Goal: Task Accomplishment & Management: Manage account settings

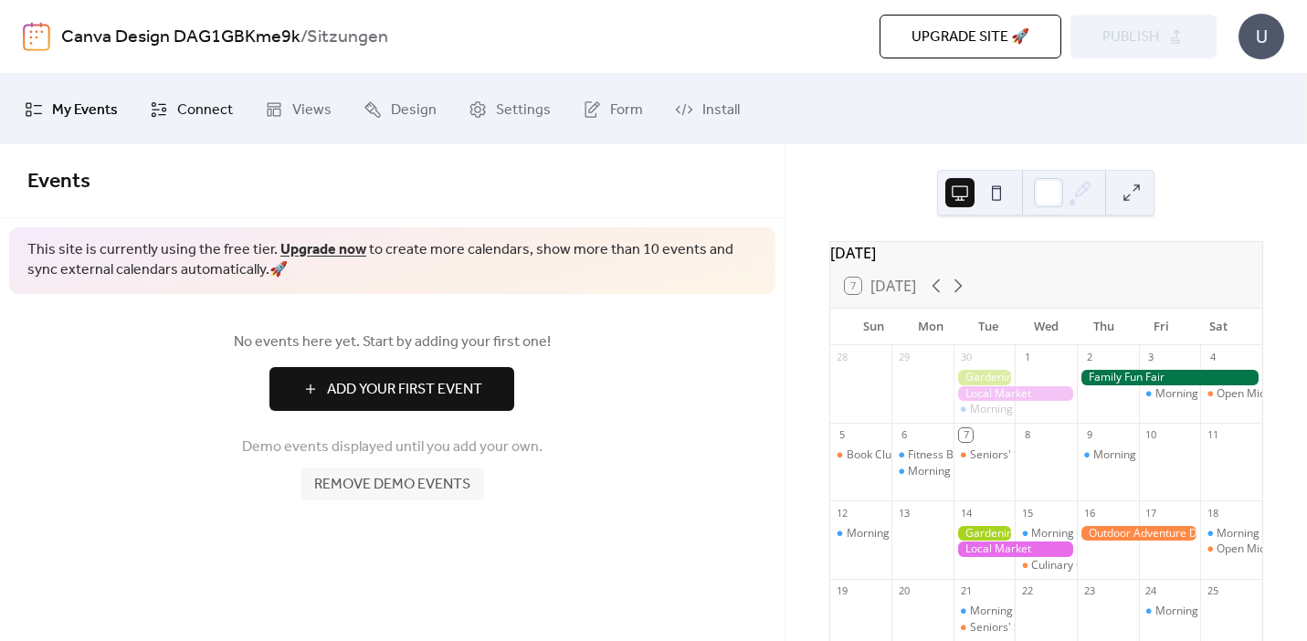
click at [205, 114] on span "Connect" at bounding box center [205, 110] width 56 height 28
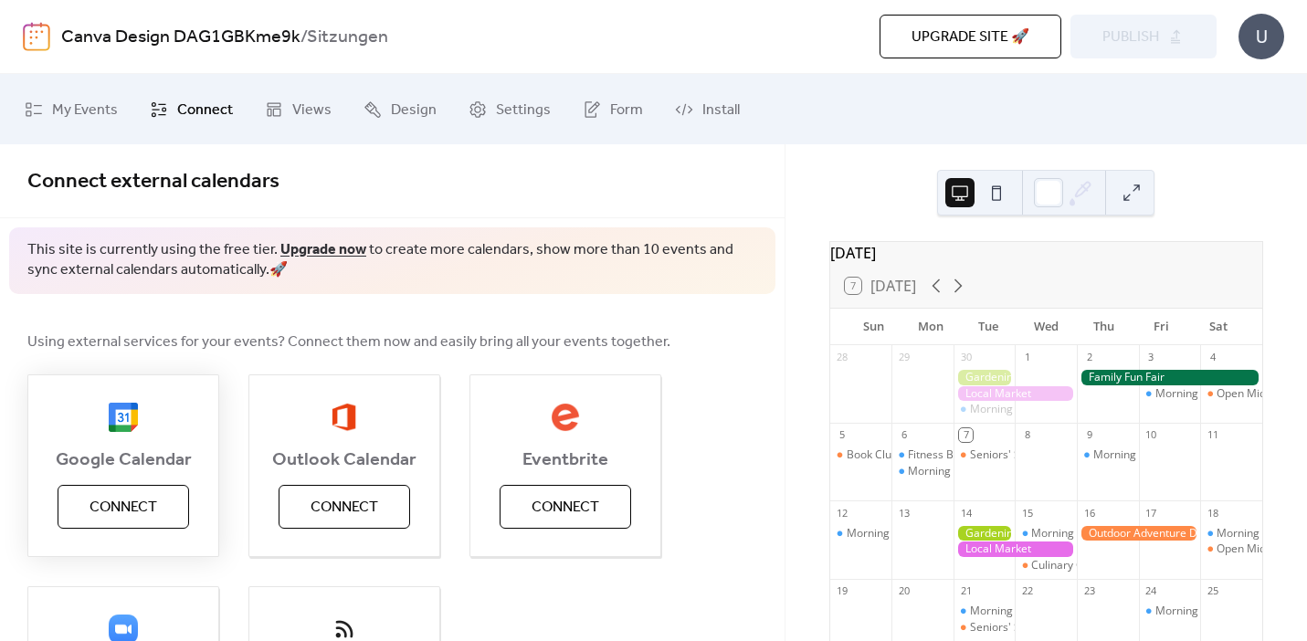
click at [166, 497] on button "Connect" at bounding box center [124, 507] width 132 height 44
click at [92, 116] on span "My Events" at bounding box center [85, 110] width 66 height 28
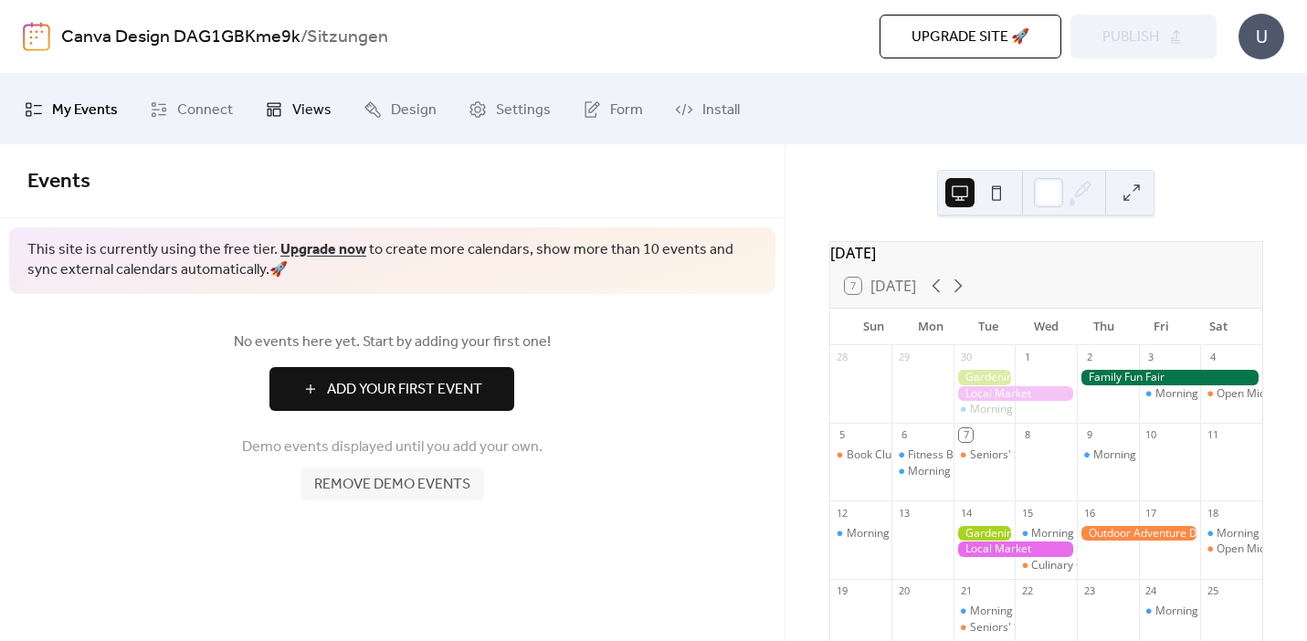
click at [315, 114] on span "Views" at bounding box center [311, 110] width 39 height 28
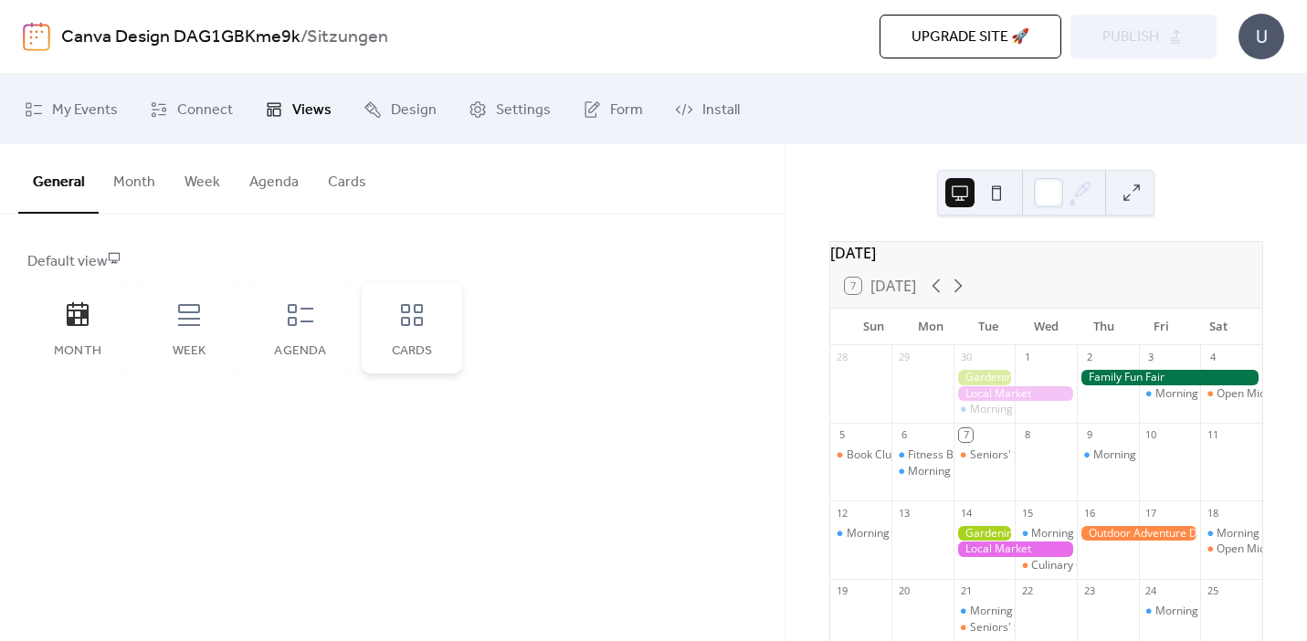
click at [430, 330] on div "Cards" at bounding box center [412, 327] width 100 height 91
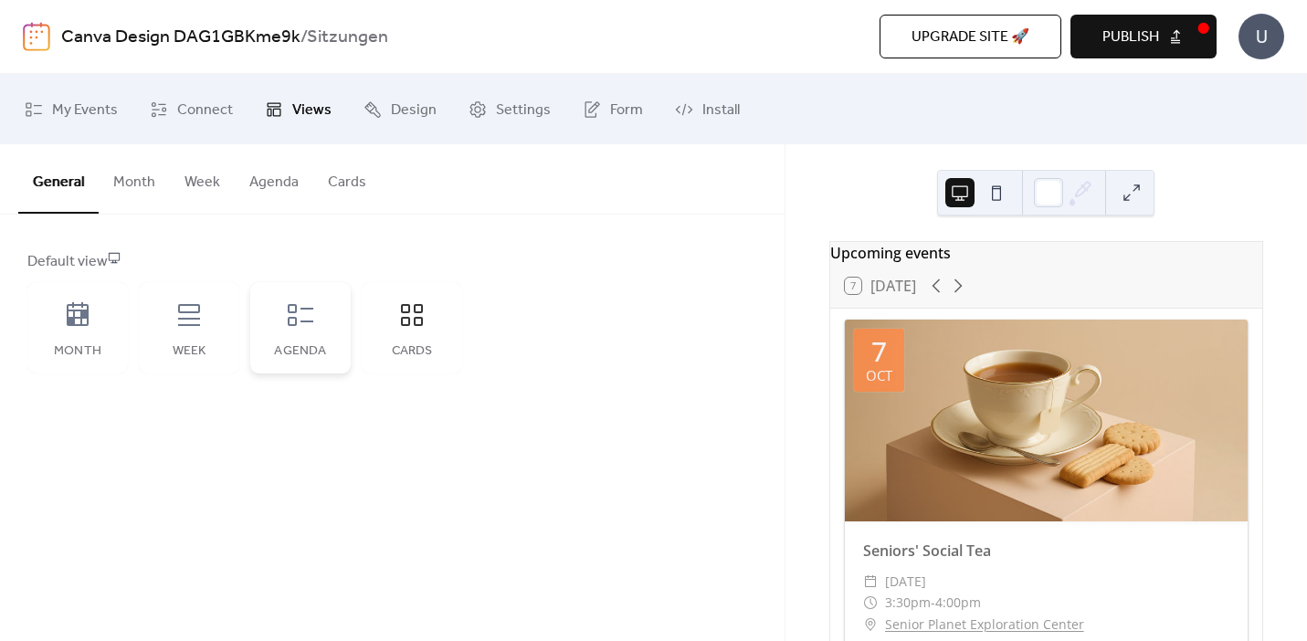
click at [312, 322] on icon at bounding box center [300, 314] width 29 height 29
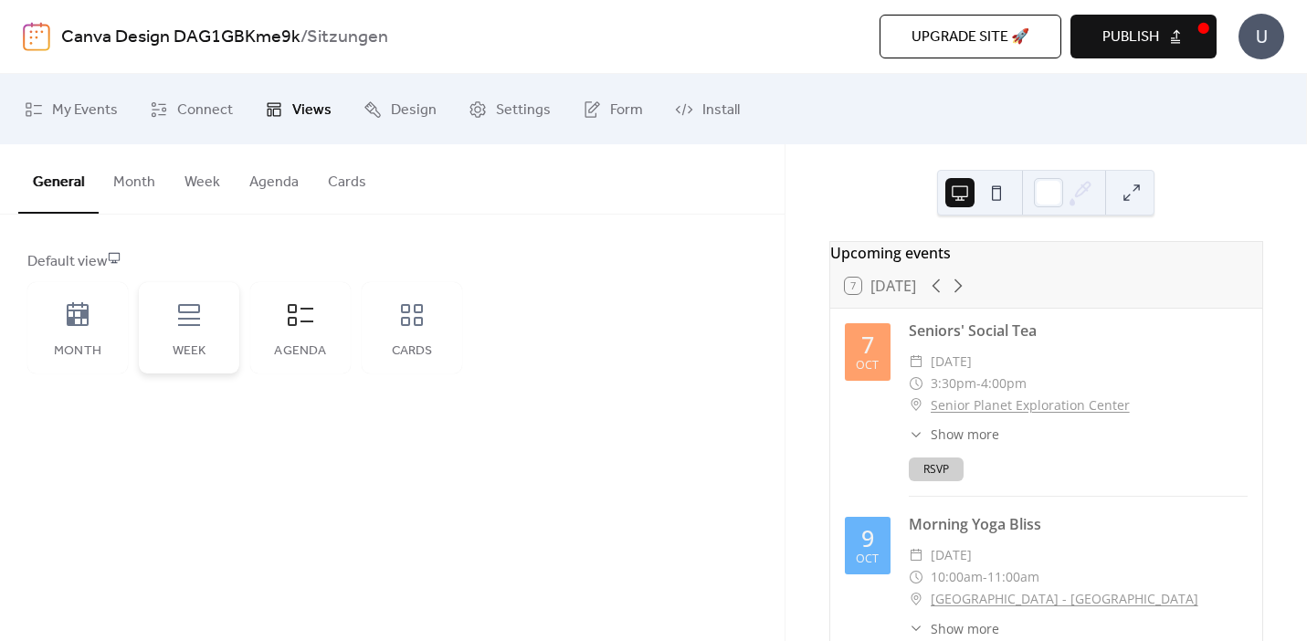
click at [216, 330] on div "Week" at bounding box center [189, 327] width 100 height 91
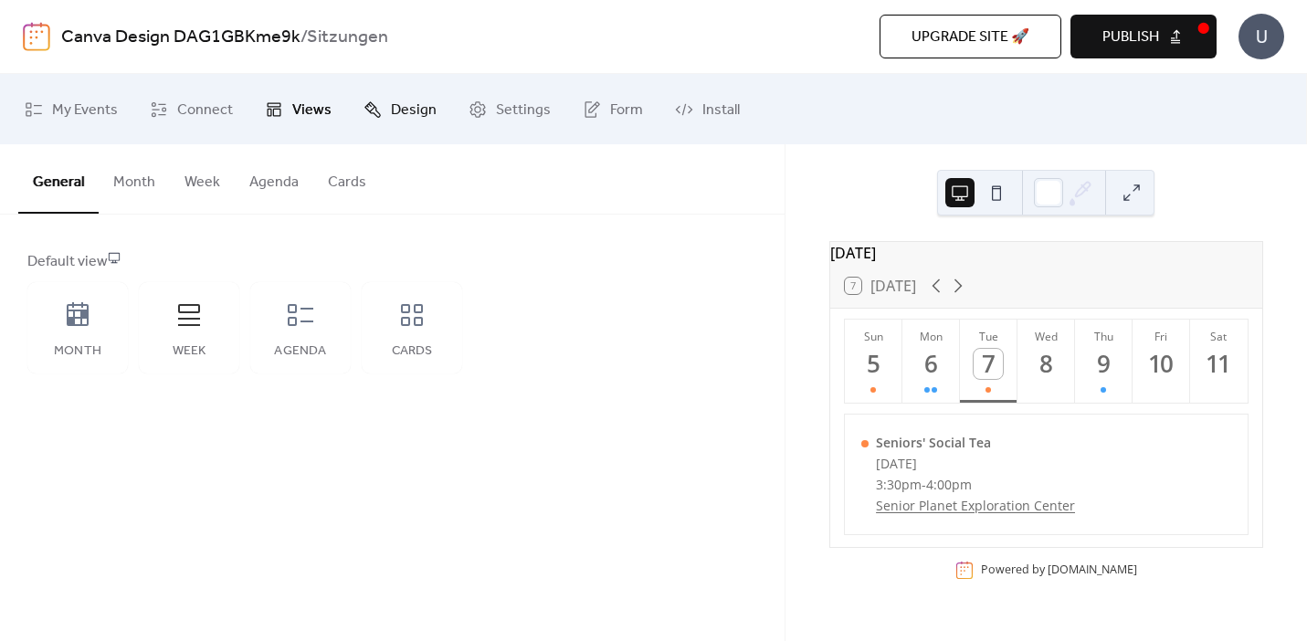
click at [406, 107] on span "Design" at bounding box center [414, 110] width 46 height 28
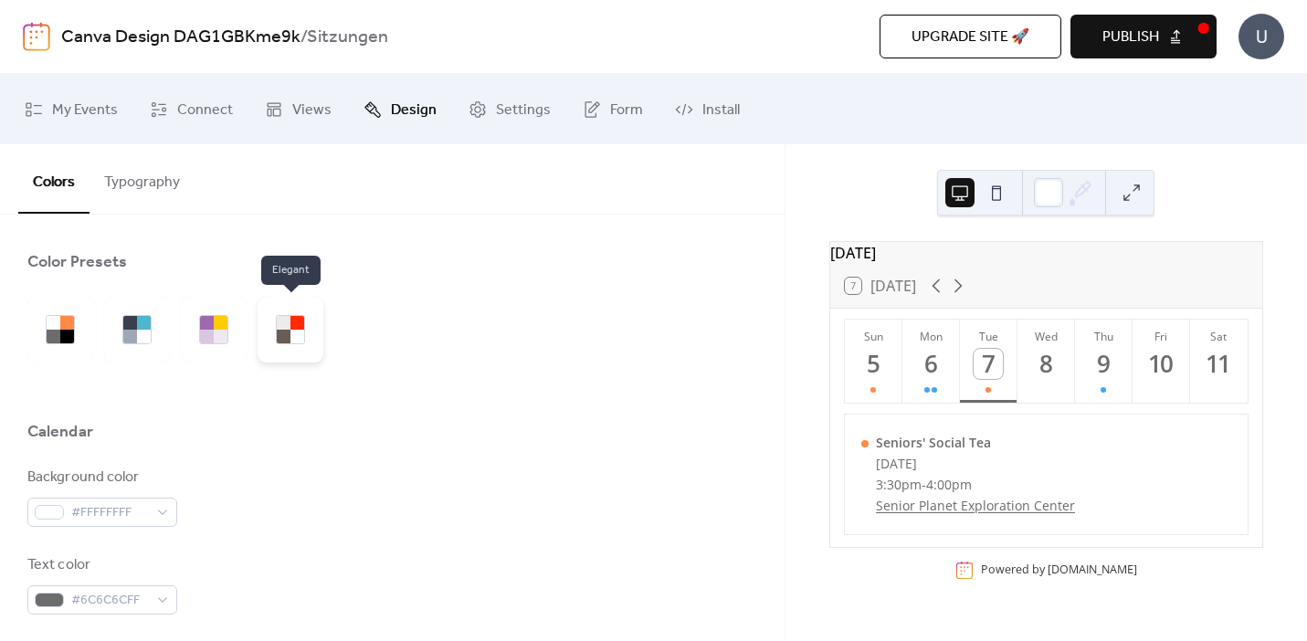
click at [299, 330] on div at bounding box center [297, 337] width 14 height 14
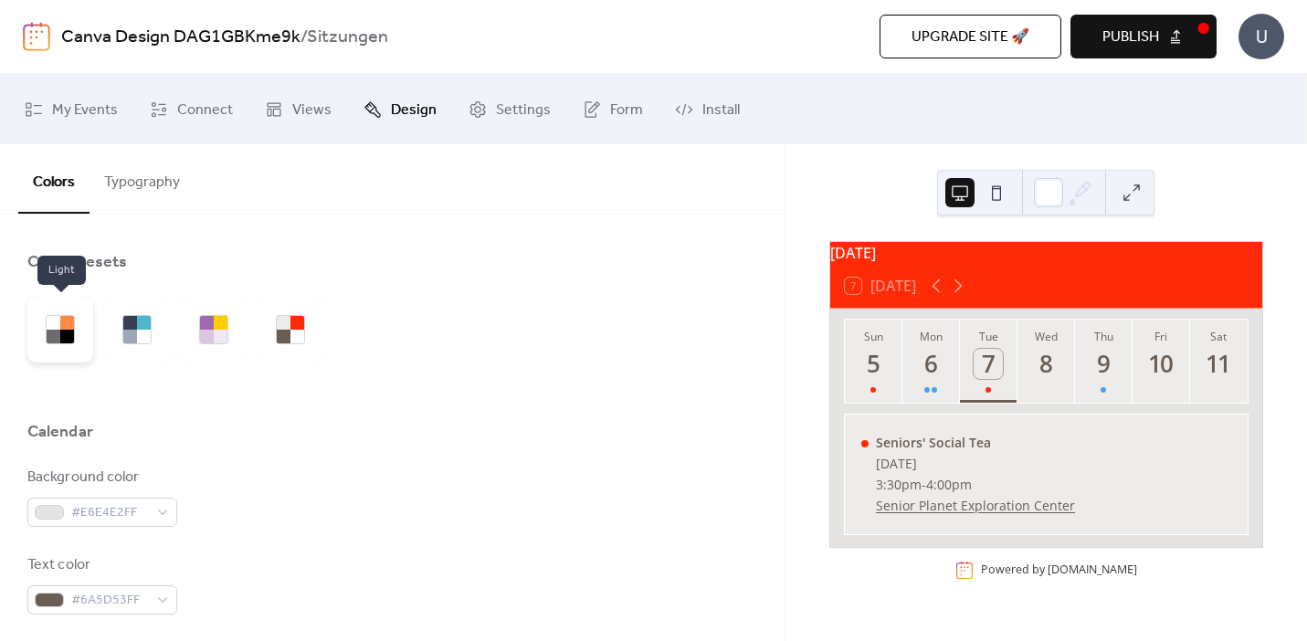
click at [51, 342] on div at bounding box center [54, 337] width 14 height 14
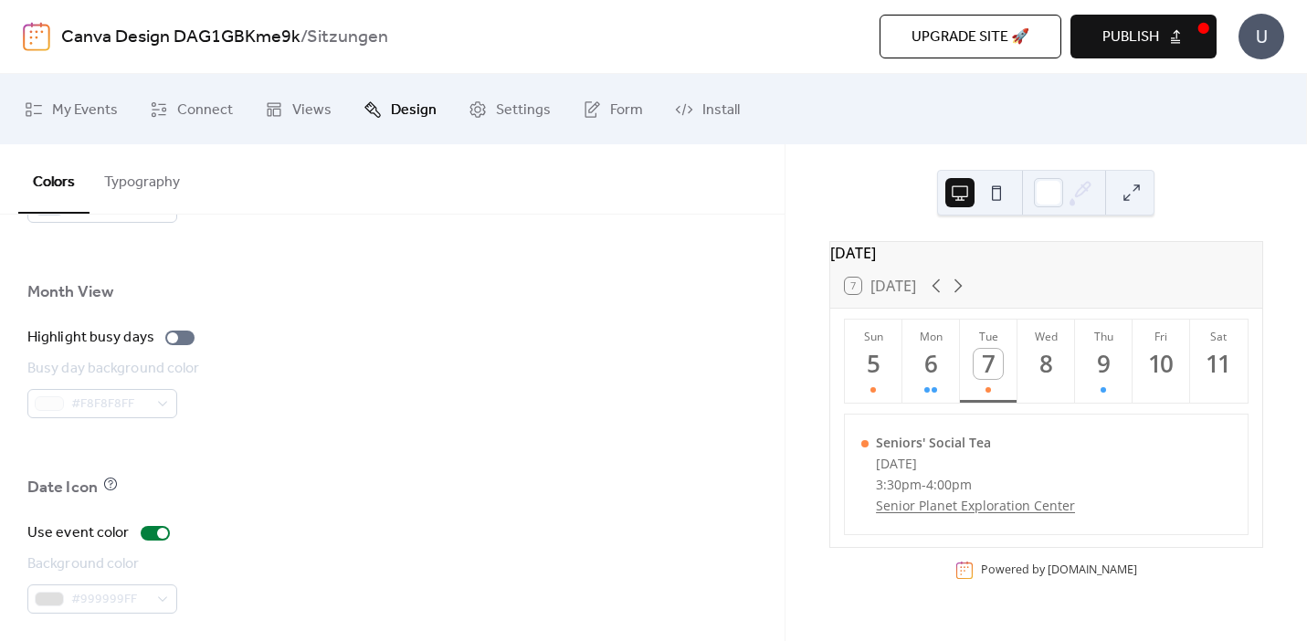
scroll to position [1344, 0]
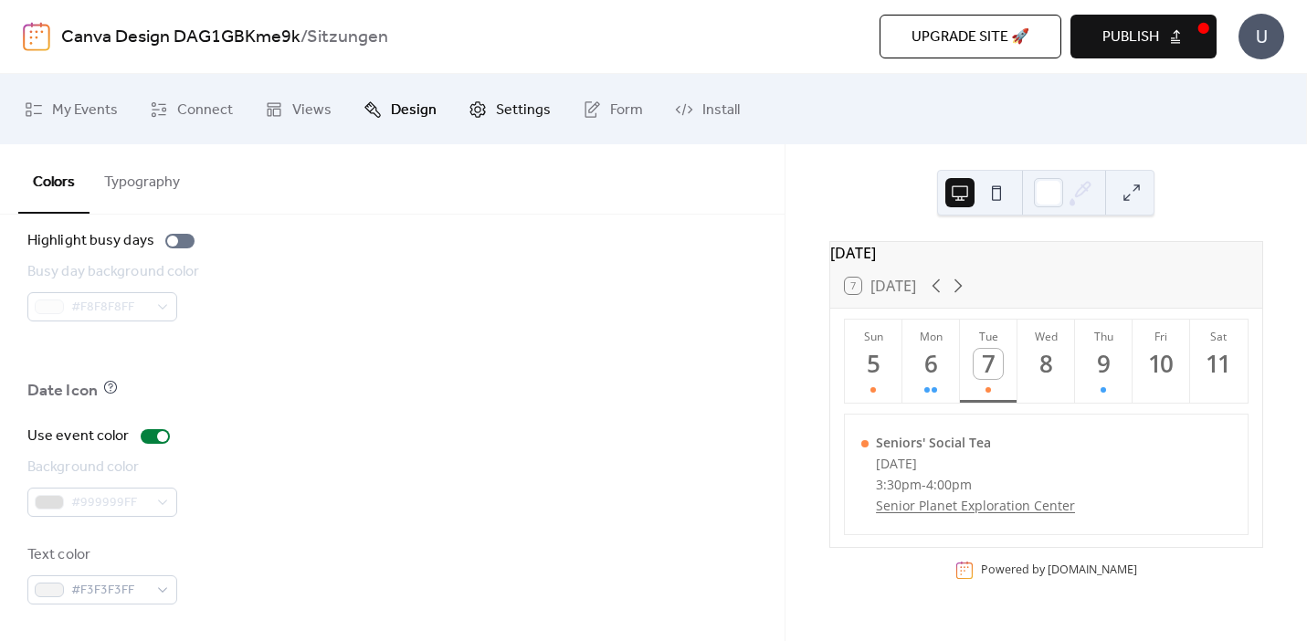
click at [509, 99] on span "Settings" at bounding box center [523, 110] width 55 height 28
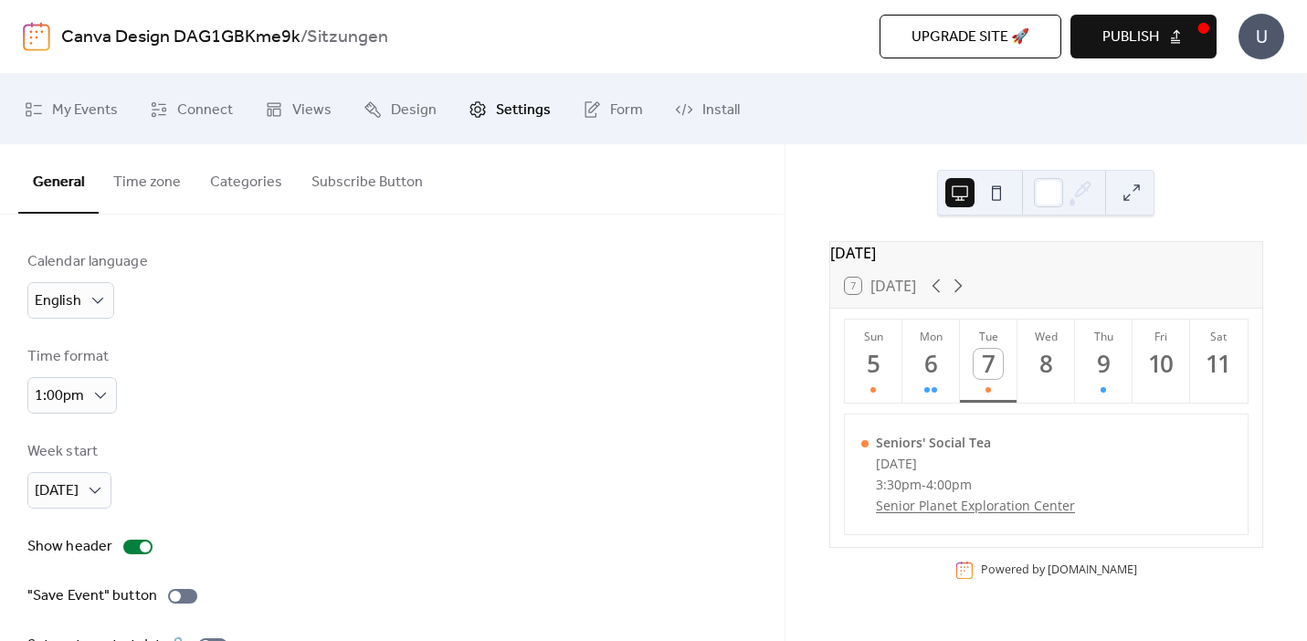
click at [347, 182] on button "Subscribe Button" at bounding box center [367, 178] width 141 height 68
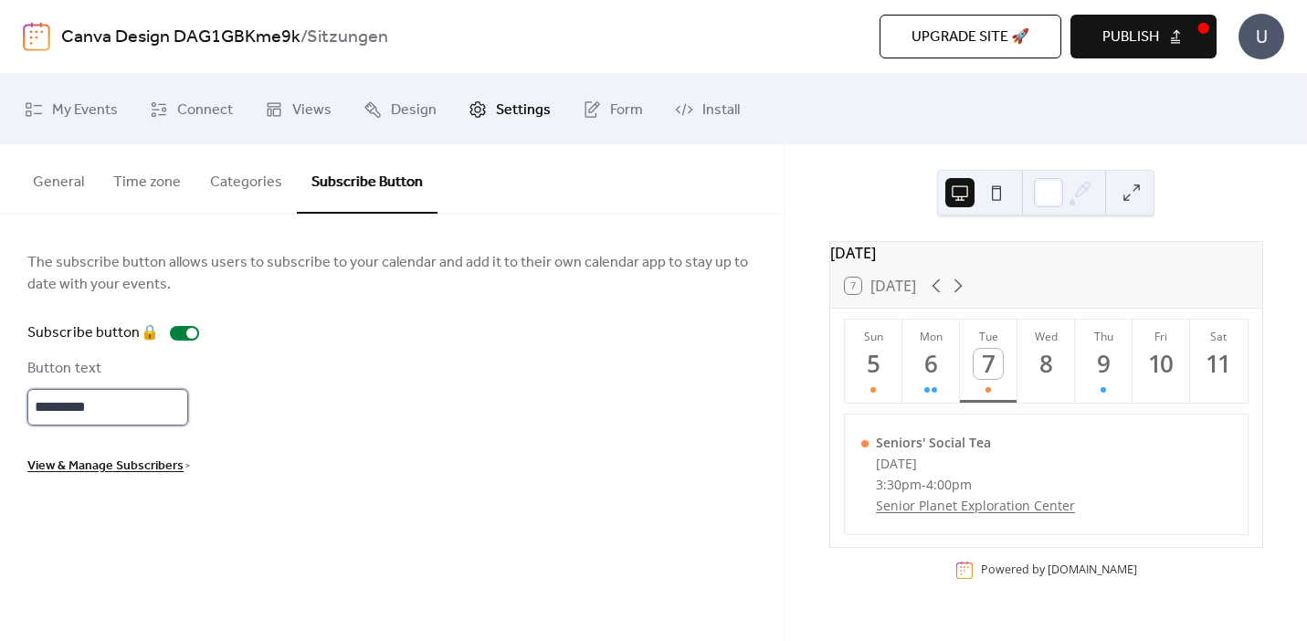
click at [162, 413] on input "*********" at bounding box center [107, 407] width 161 height 37
type input "******"
click at [302, 431] on div "The subscribe button allows users to subscribe to your calendar and add it to t…" at bounding box center [392, 364] width 730 height 226
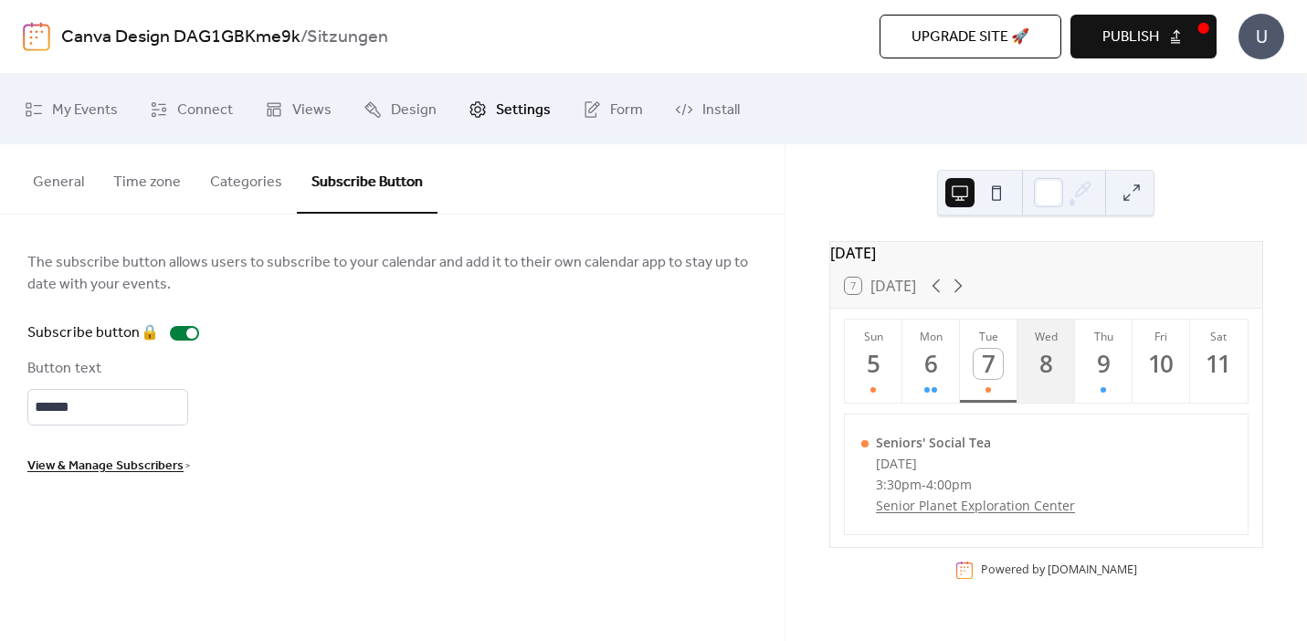
click at [1039, 379] on div "8" at bounding box center [1046, 364] width 30 height 30
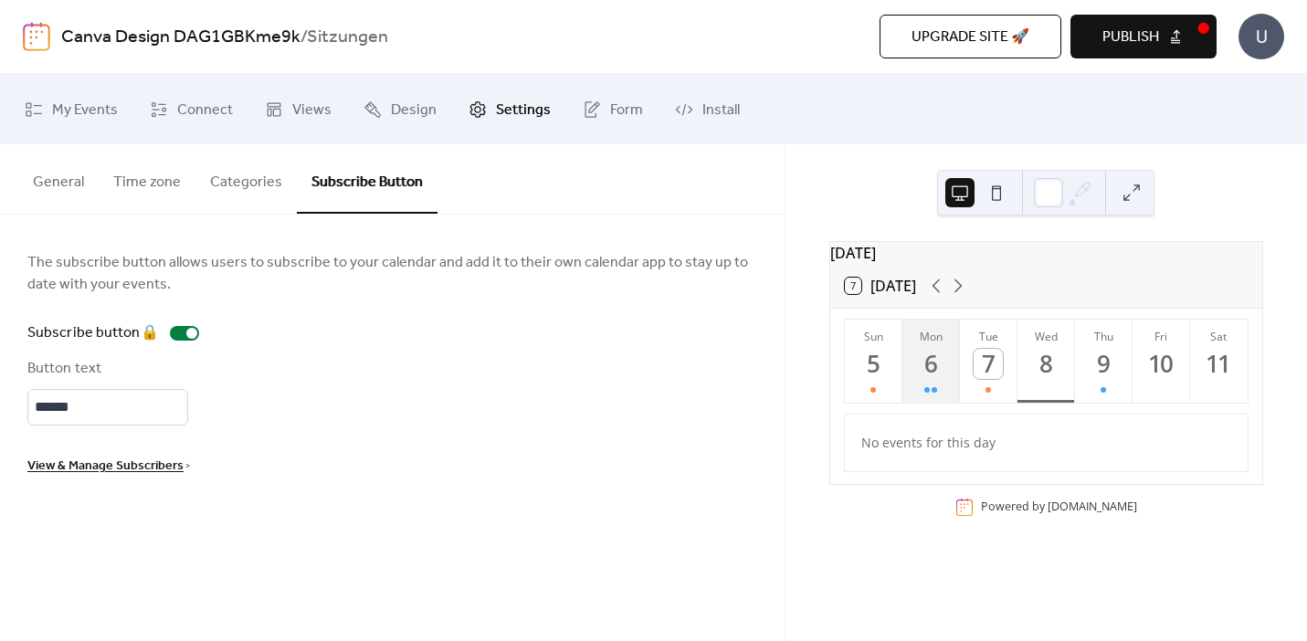
click at [927, 379] on div "6" at bounding box center [931, 364] width 30 height 30
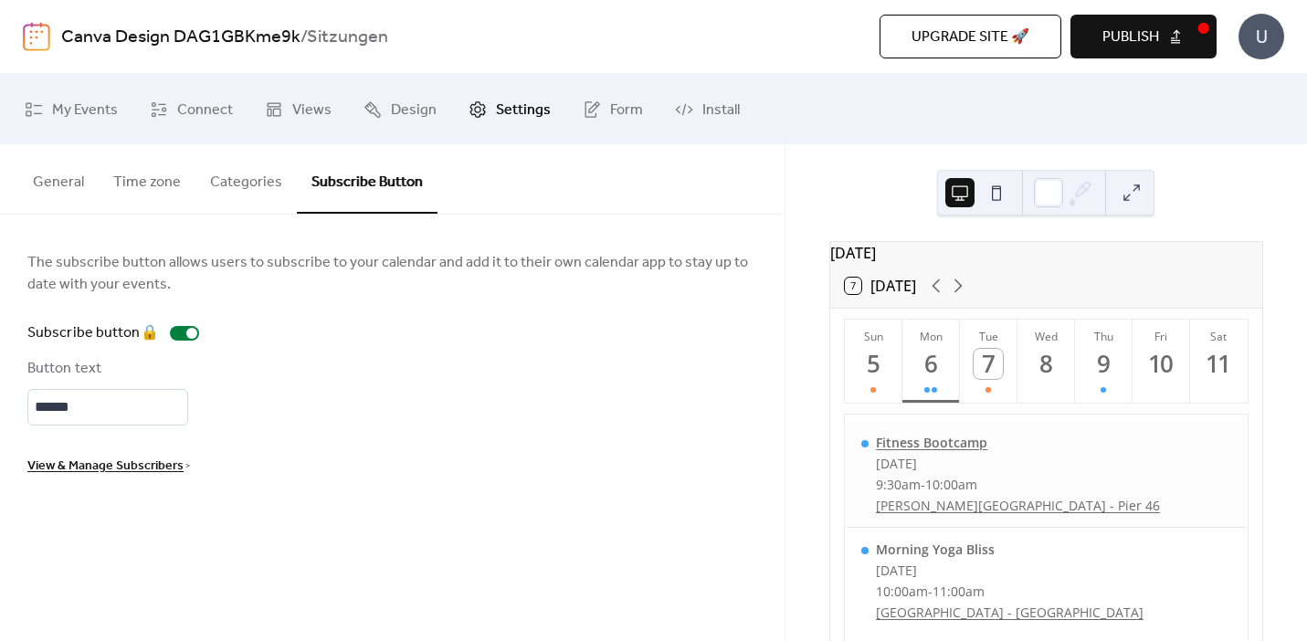
click at [938, 451] on div "Fitness Bootcamp" at bounding box center [1018, 442] width 284 height 17
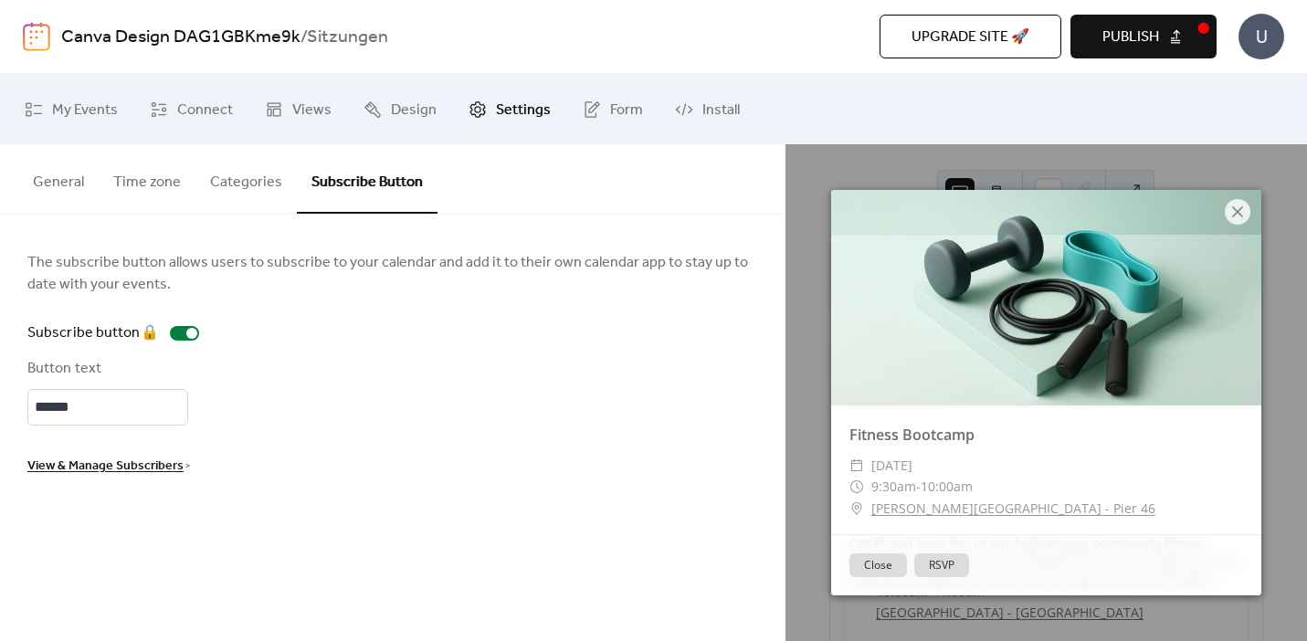
click at [877, 566] on button "Close" at bounding box center [878, 565] width 58 height 24
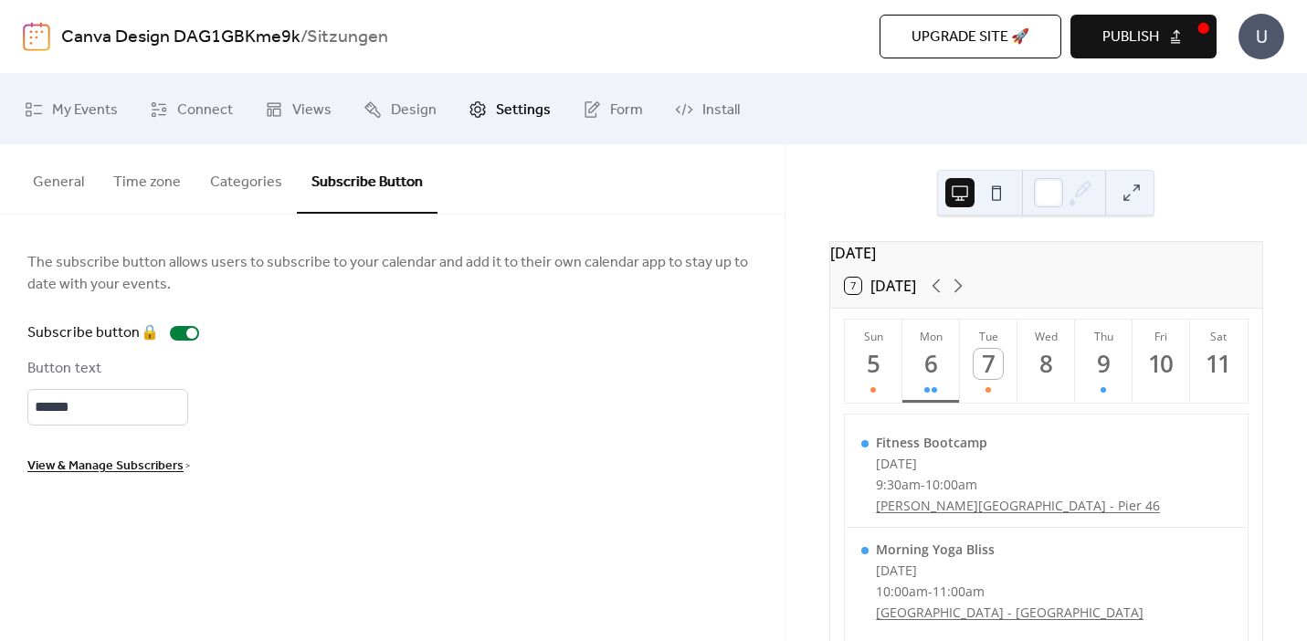
click at [143, 462] on span "View & Manage Subscribers" at bounding box center [105, 467] width 156 height 22
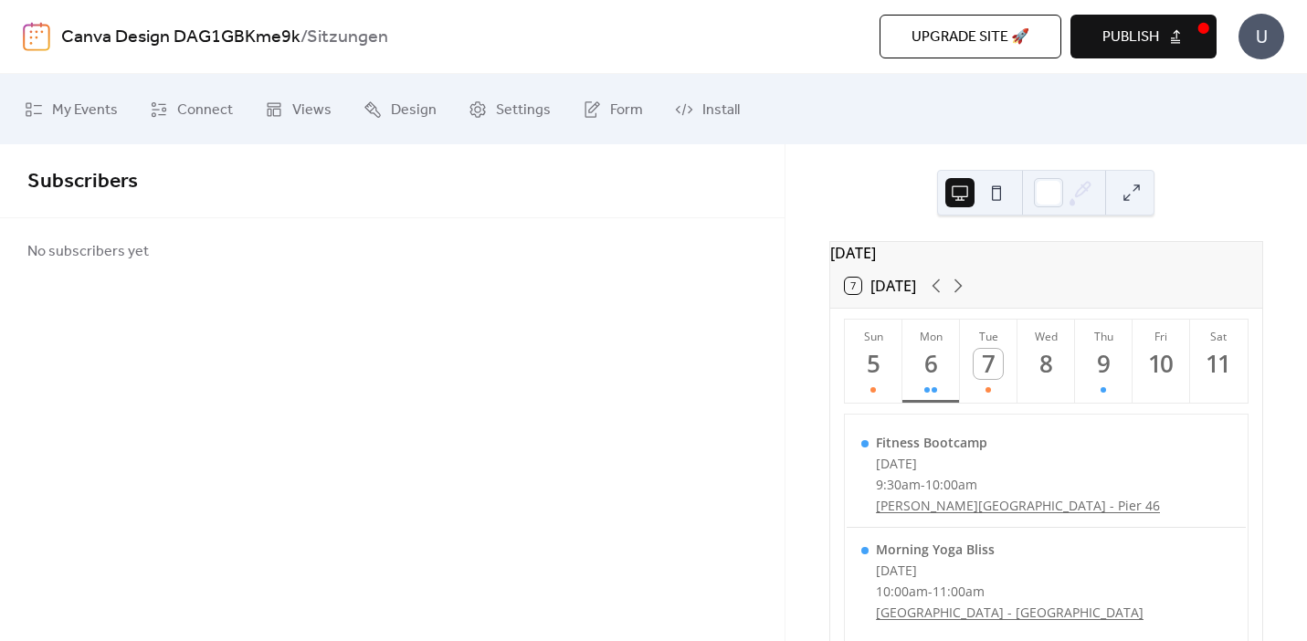
click at [991, 198] on button at bounding box center [996, 192] width 29 height 29
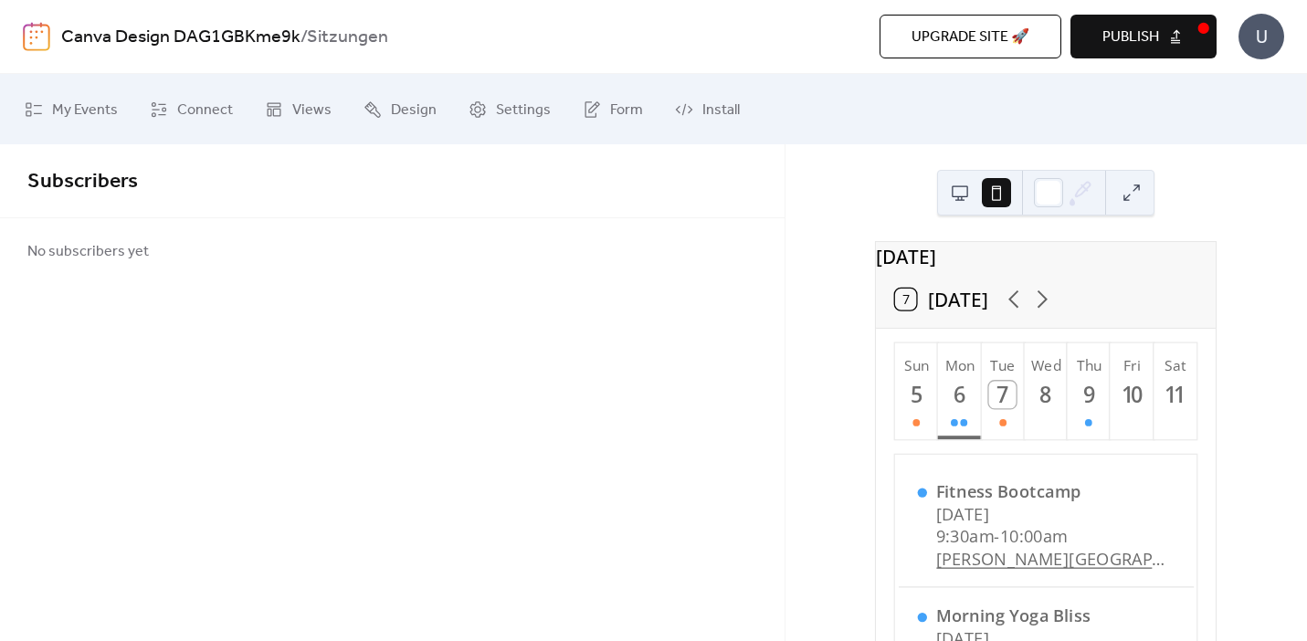
click at [961, 191] on button at bounding box center [959, 192] width 29 height 29
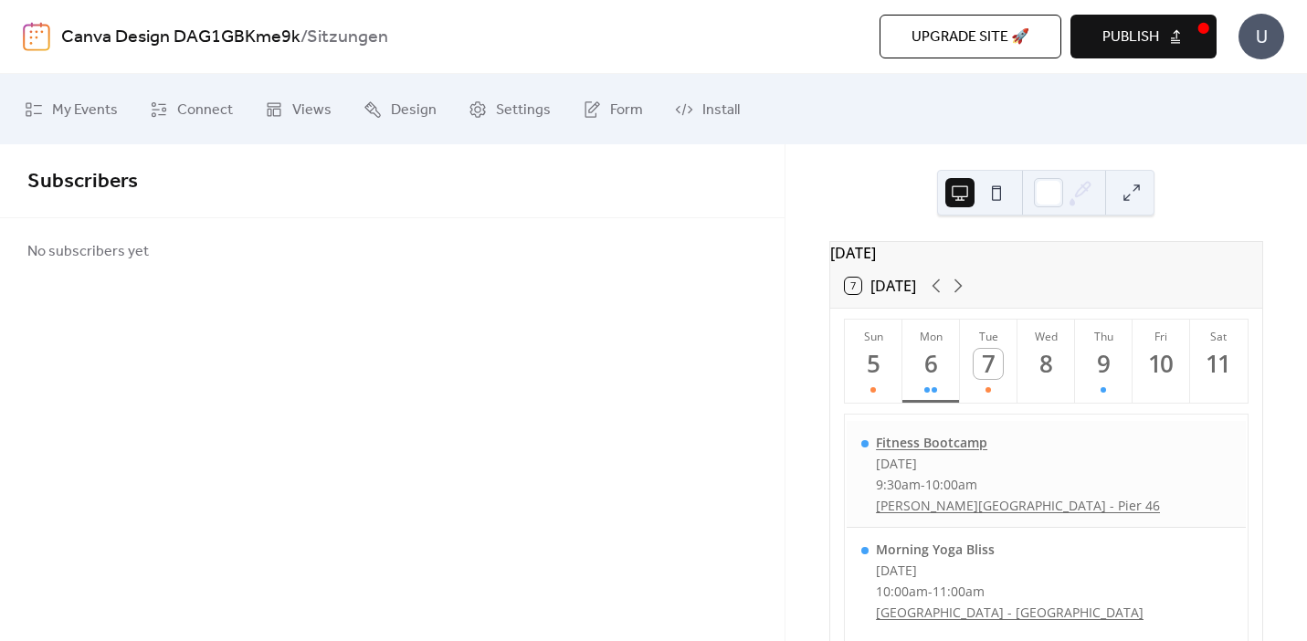
click at [964, 450] on div "Fitness Bootcamp" at bounding box center [1018, 442] width 284 height 17
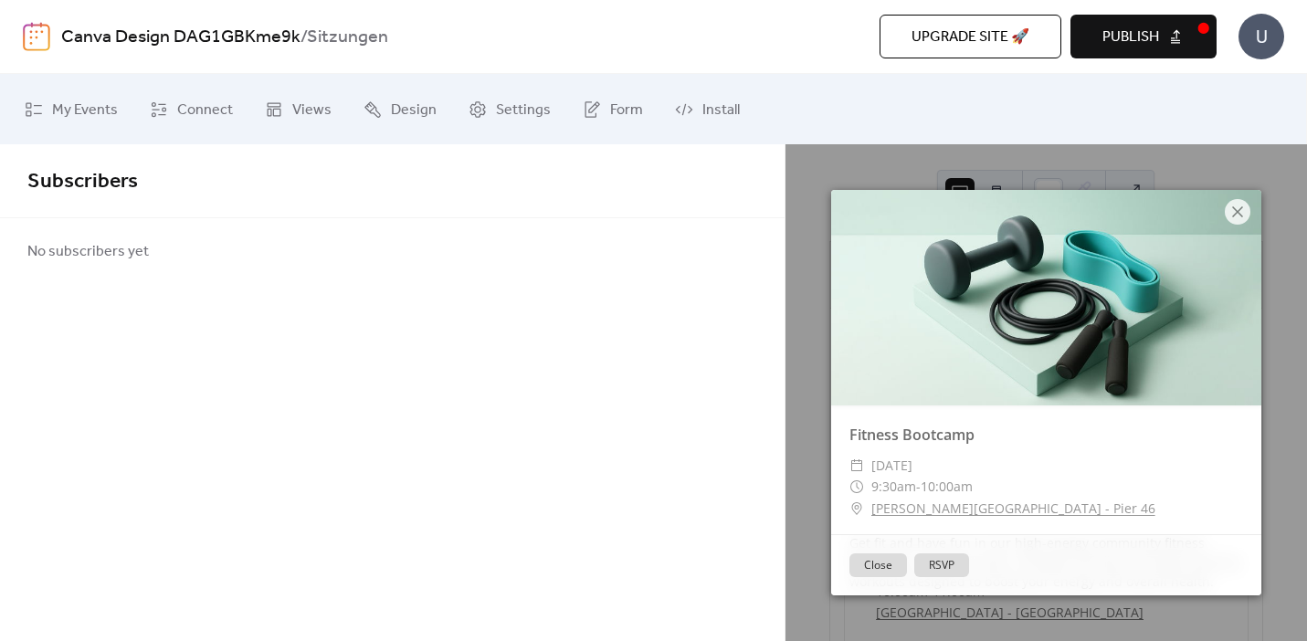
click at [937, 560] on button "RSVP" at bounding box center [941, 565] width 55 height 24
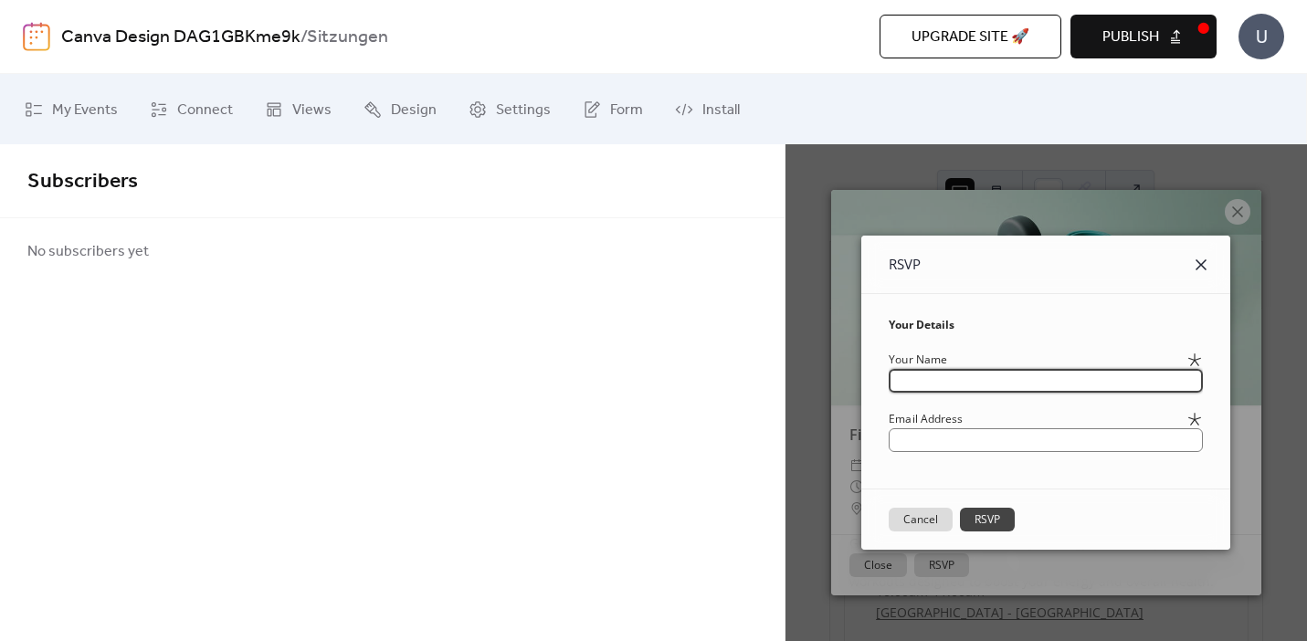
click at [1212, 258] on icon at bounding box center [1201, 265] width 22 height 22
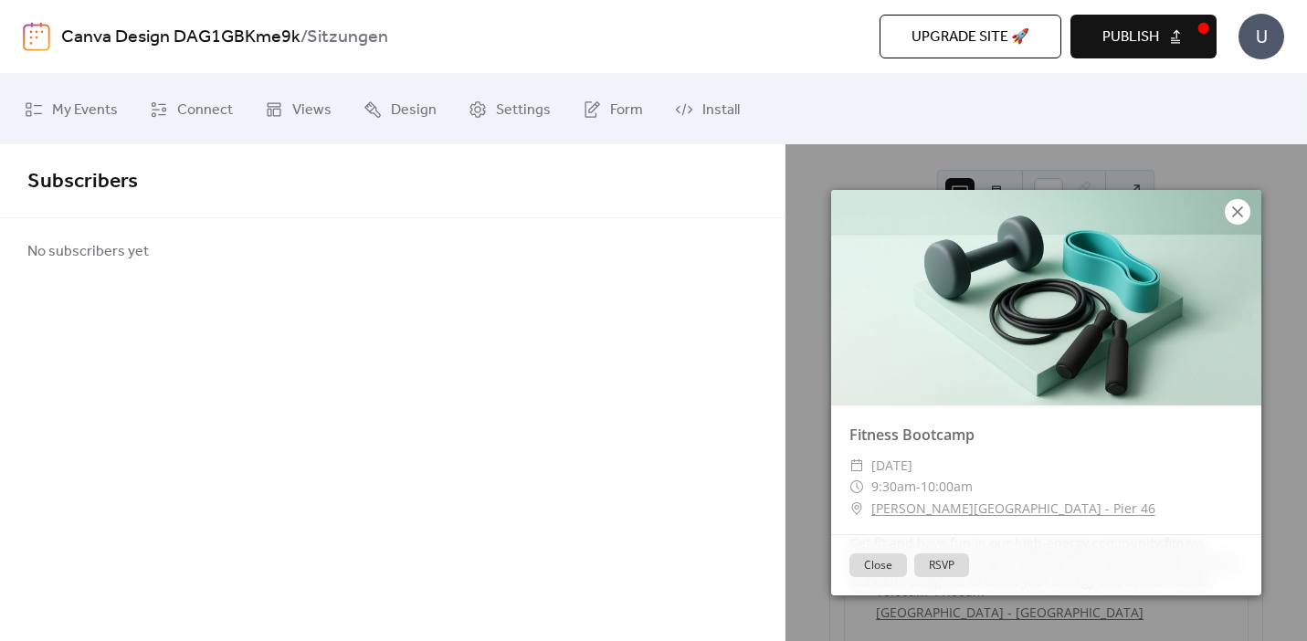
click at [1236, 219] on icon at bounding box center [1238, 212] width 22 height 22
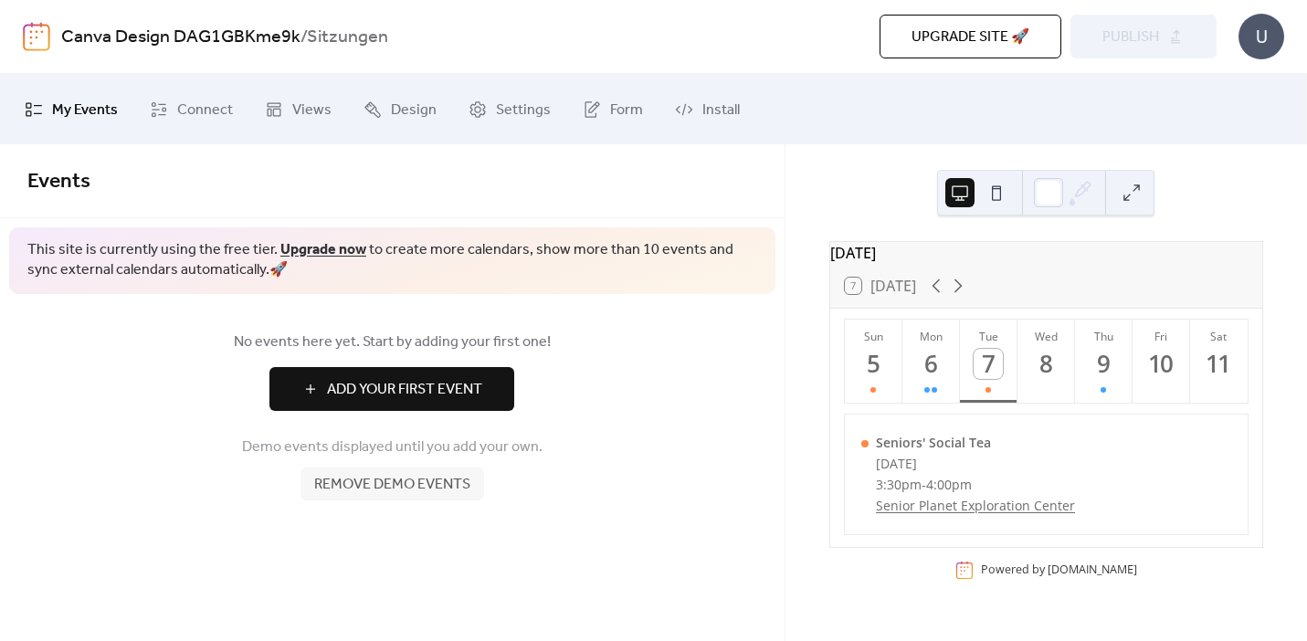
click at [443, 399] on span "Add Your First Event" at bounding box center [404, 390] width 155 height 22
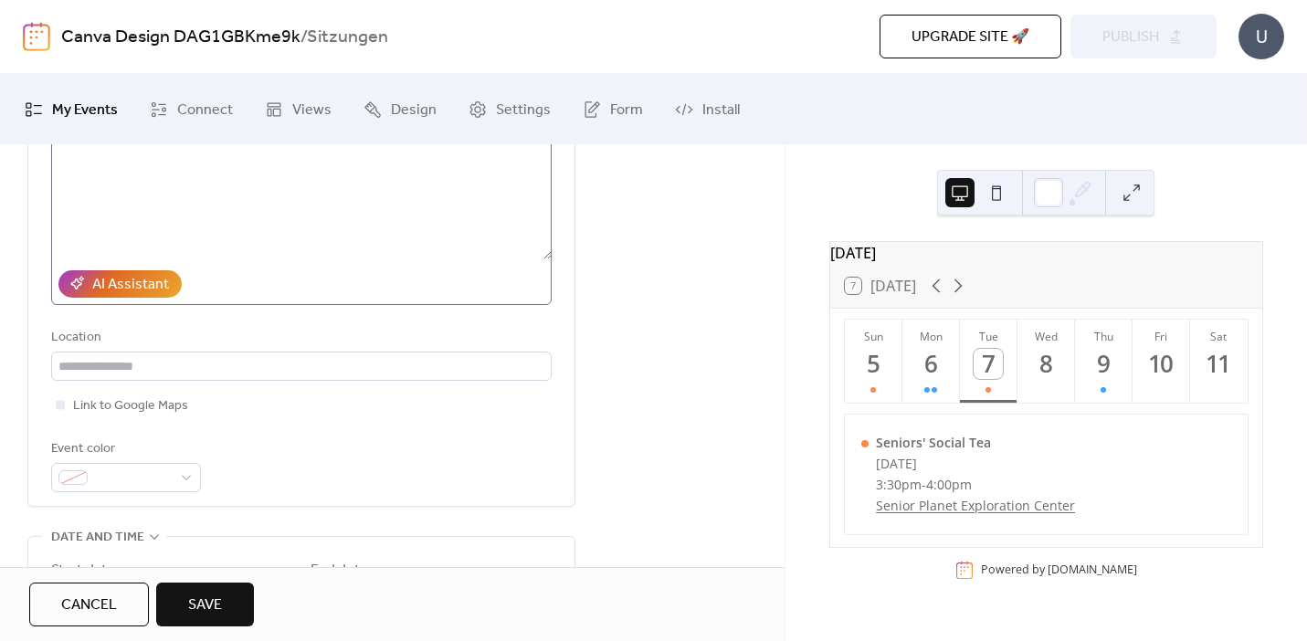
scroll to position [267, 0]
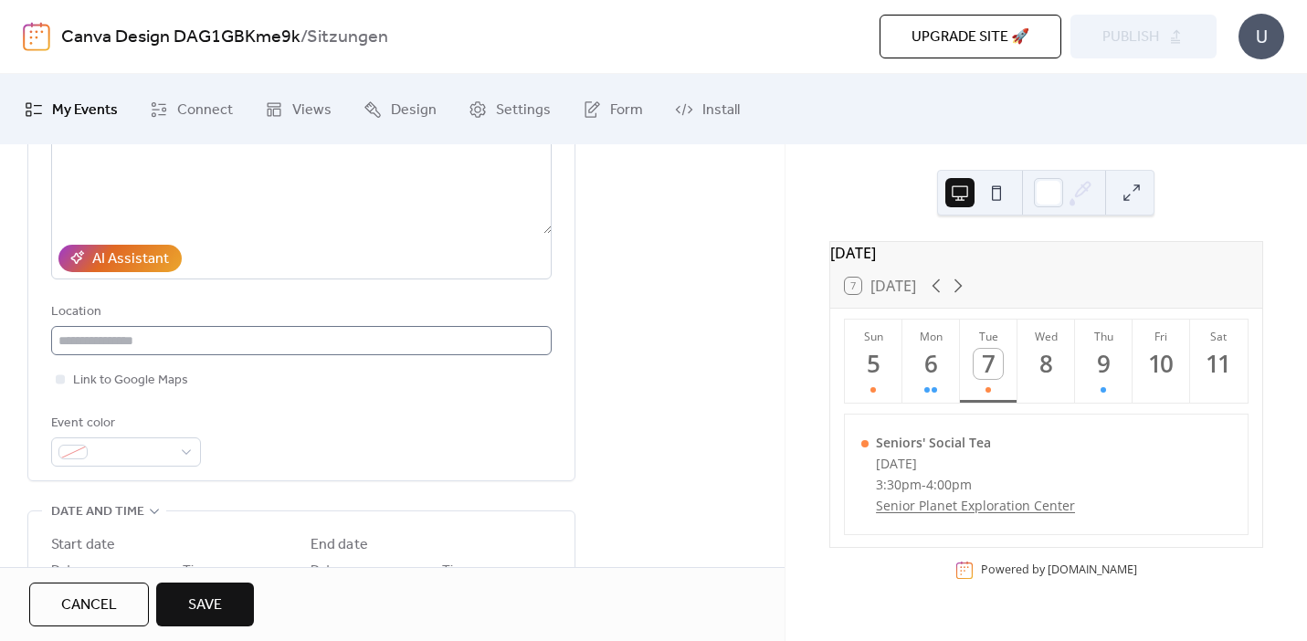
type input "**********"
click at [131, 342] on input "text" at bounding box center [301, 340] width 501 height 29
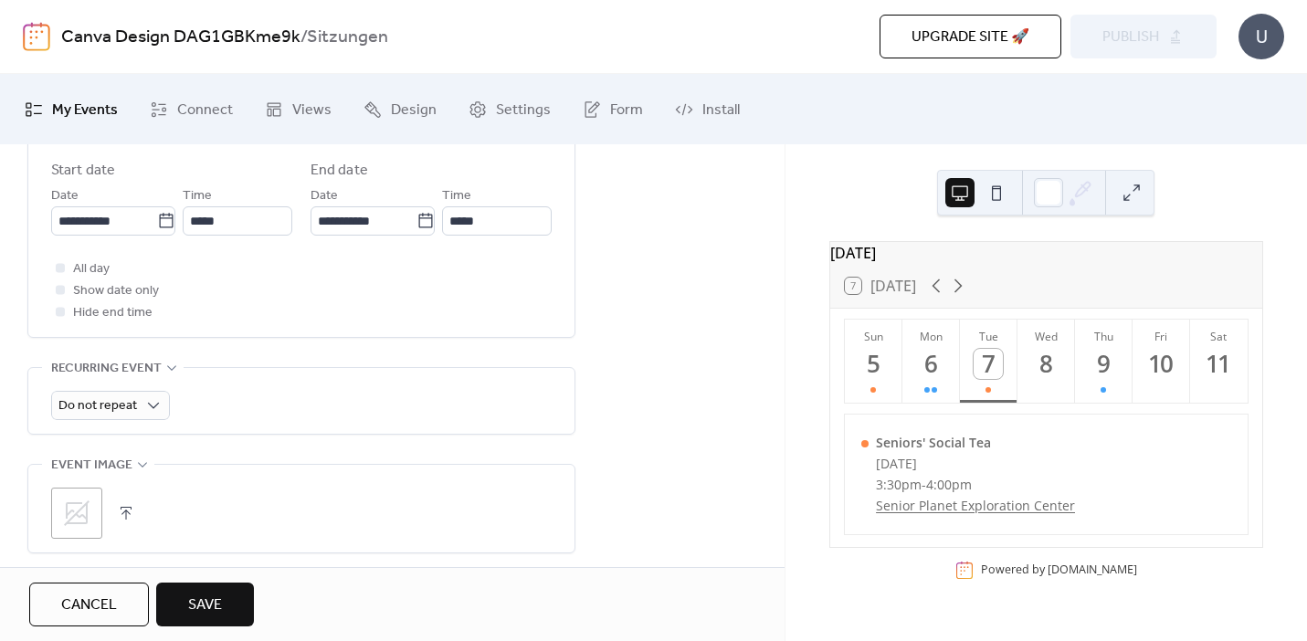
scroll to position [677, 0]
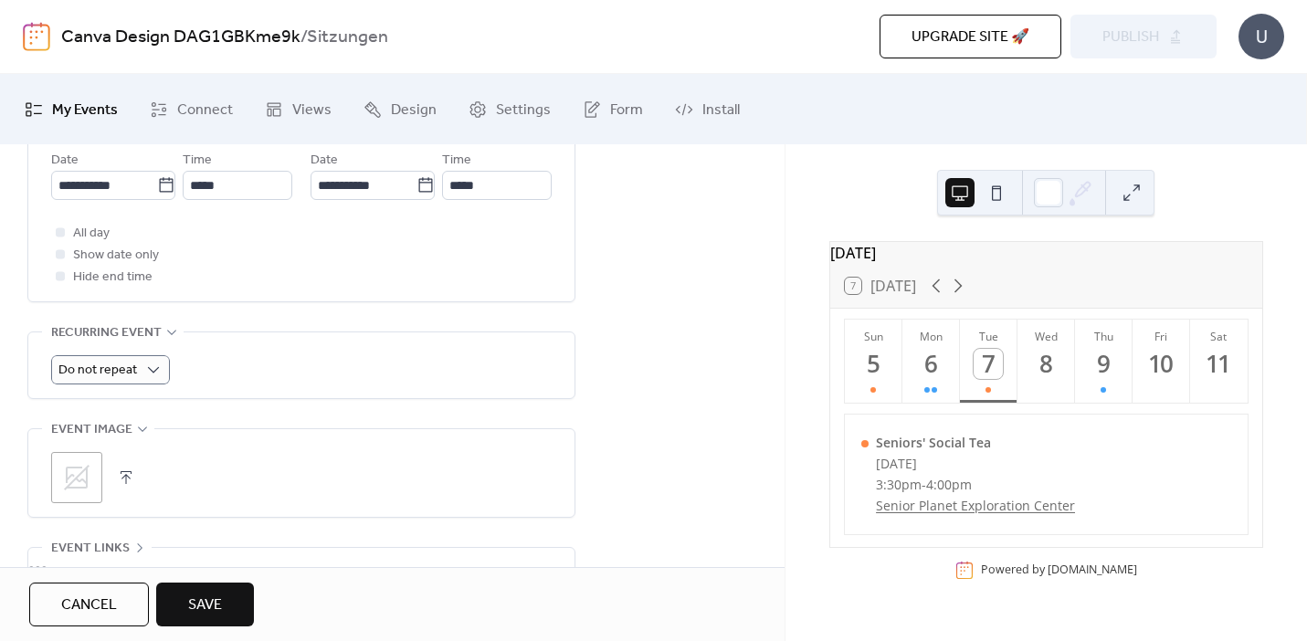
type input "******"
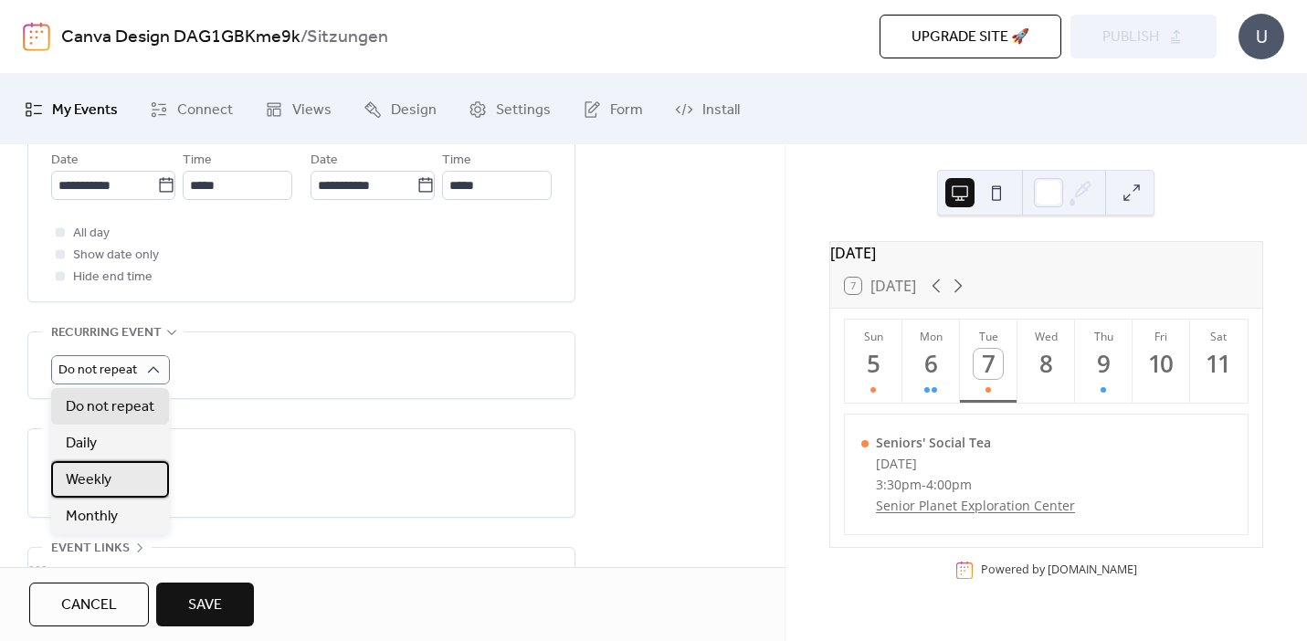
click at [120, 481] on div "Weekly" at bounding box center [110, 479] width 118 height 37
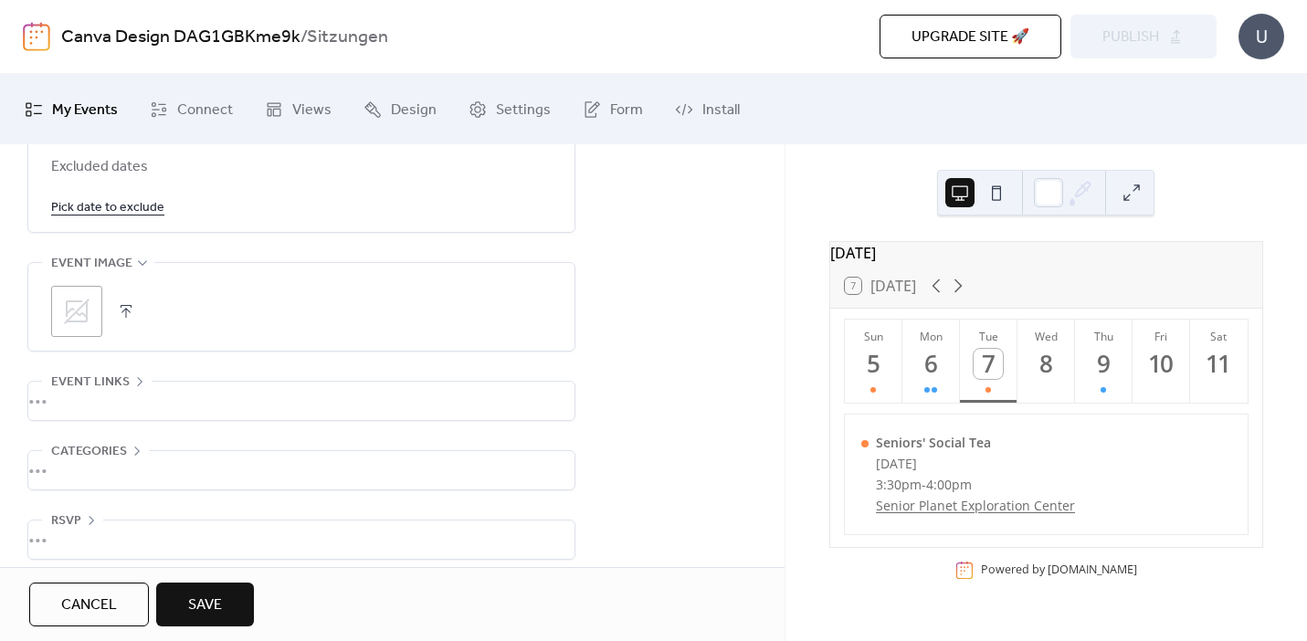
scroll to position [1199, 0]
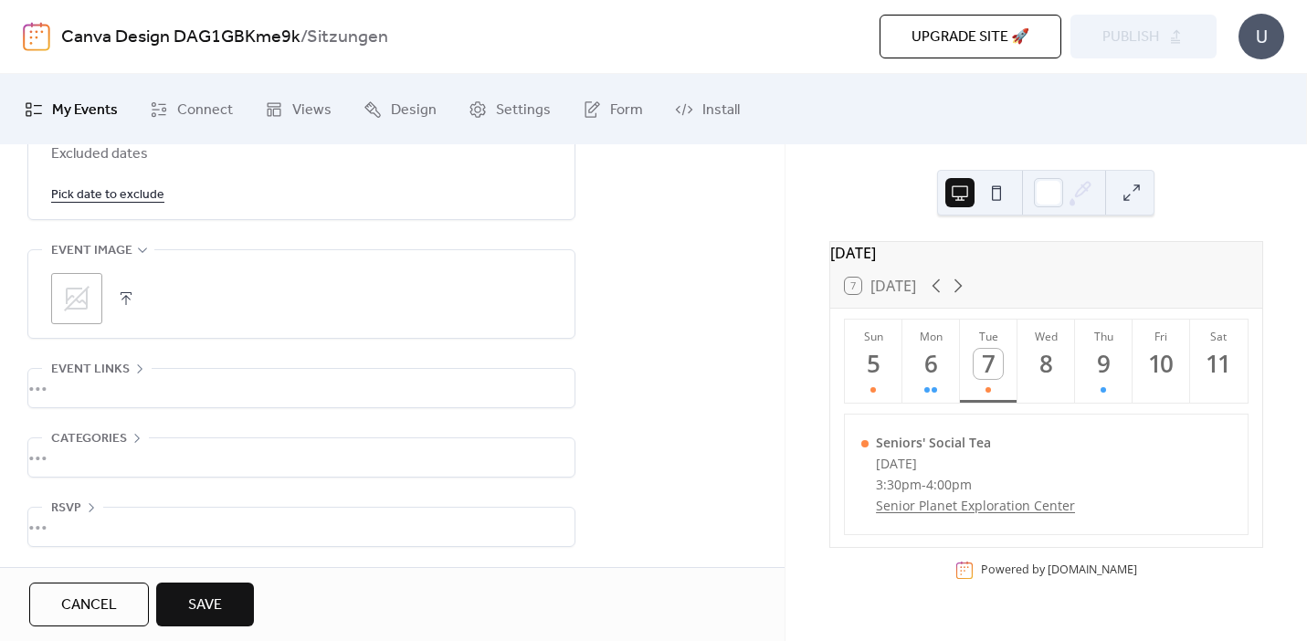
click at [228, 528] on div "•••" at bounding box center [301, 527] width 546 height 38
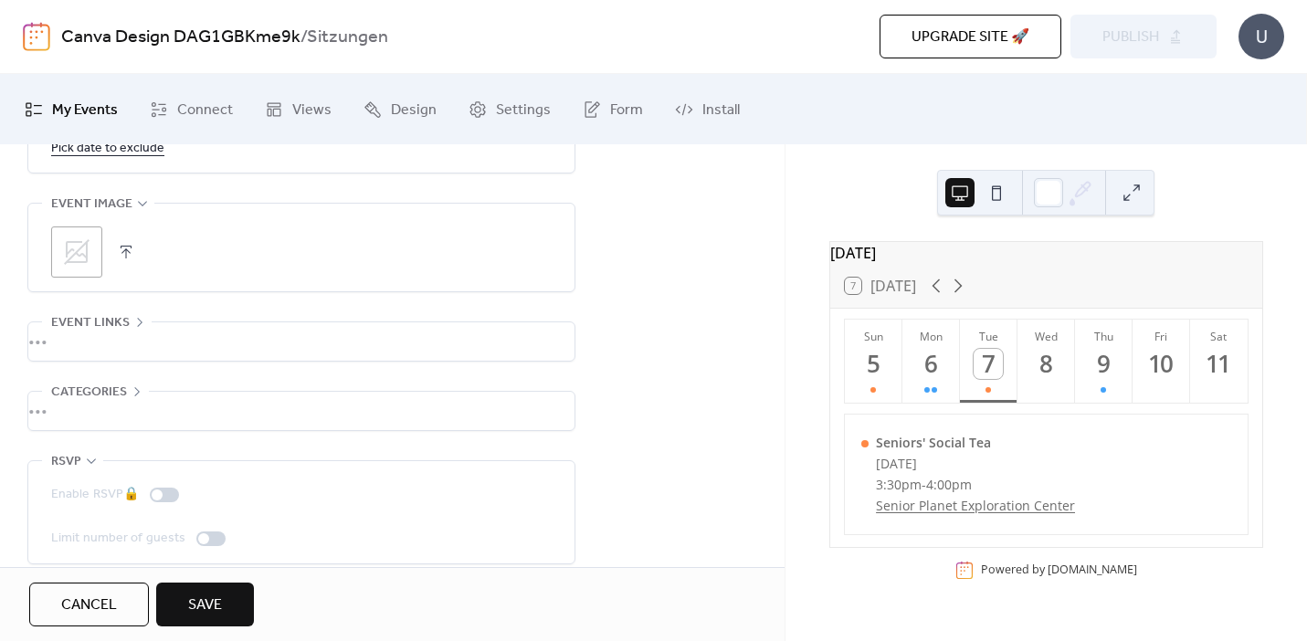
scroll to position [1263, 0]
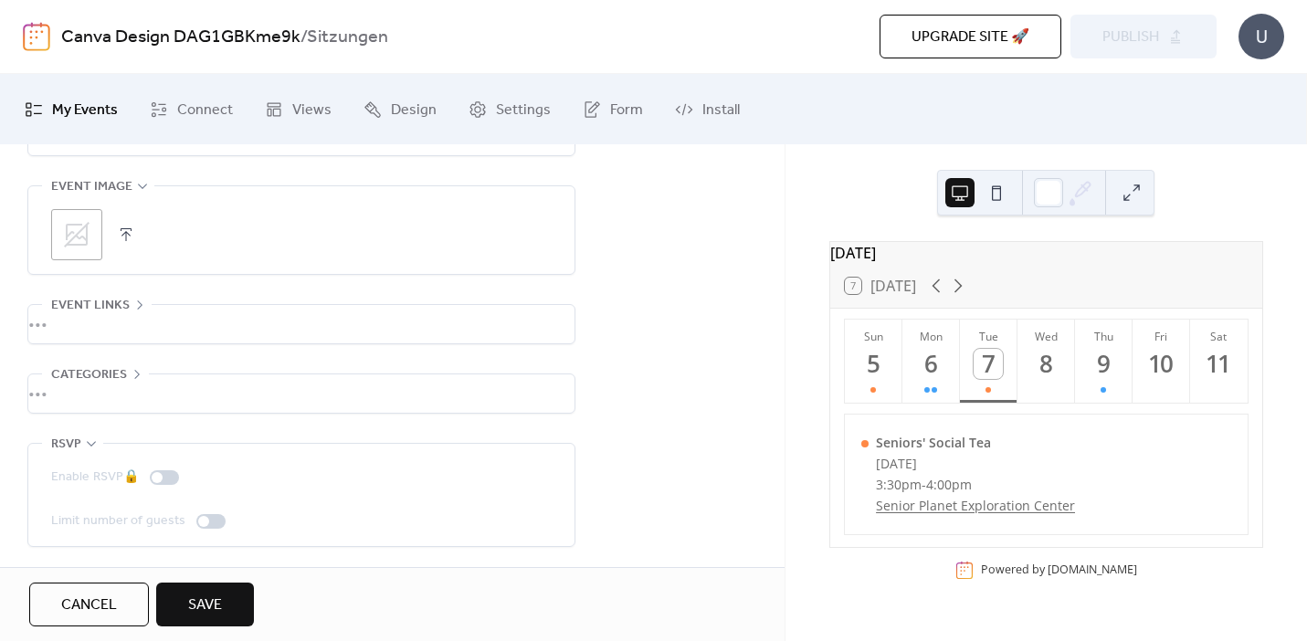
click at [97, 447] on icon at bounding box center [91, 444] width 15 height 15
click at [211, 616] on span "Save" at bounding box center [205, 606] width 34 height 22
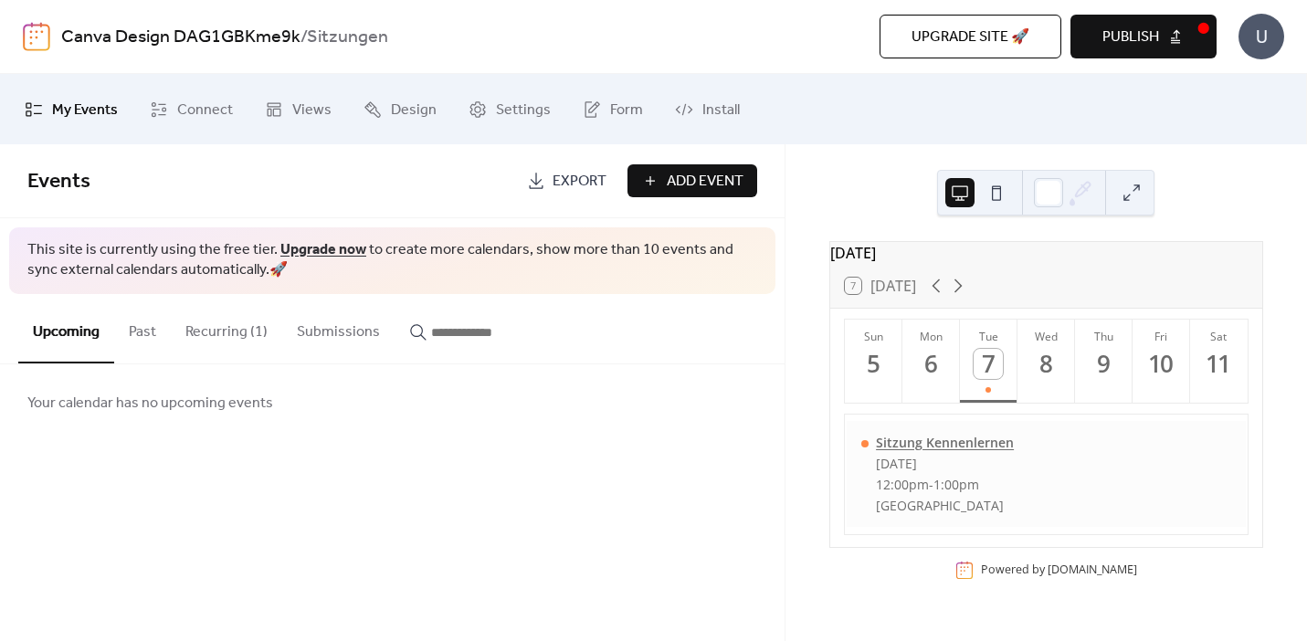
click at [949, 451] on div "Sitzung Kennenlernen" at bounding box center [945, 442] width 138 height 17
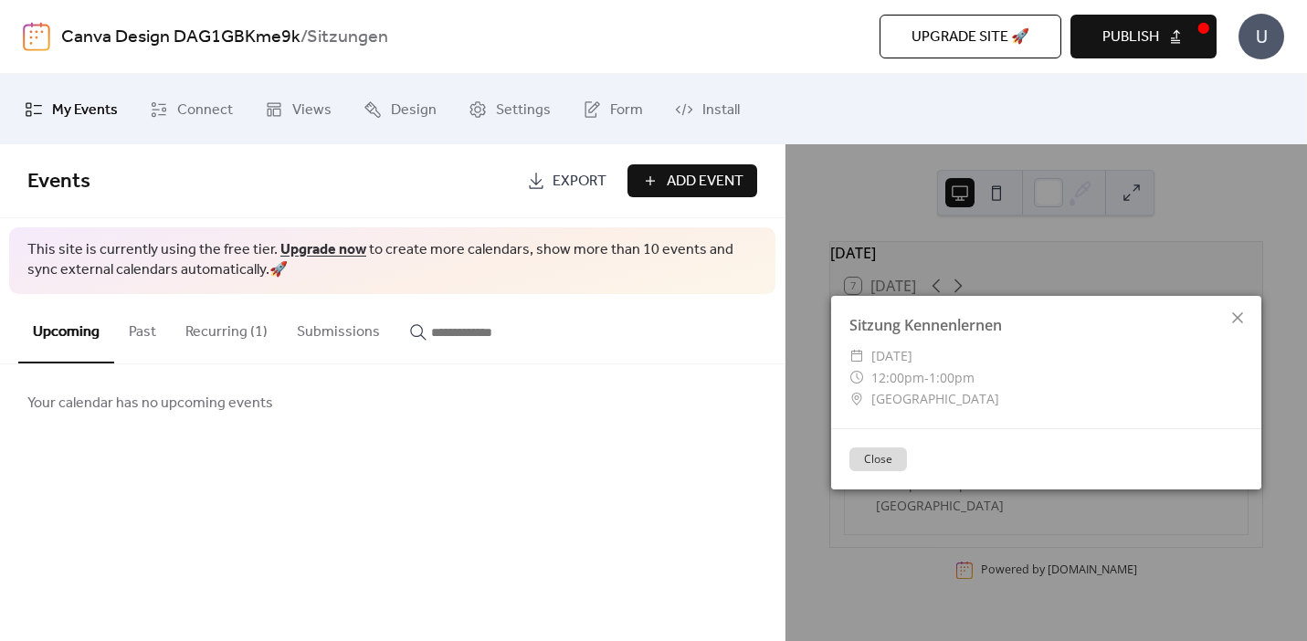
click at [885, 450] on button "Close" at bounding box center [878, 460] width 58 height 24
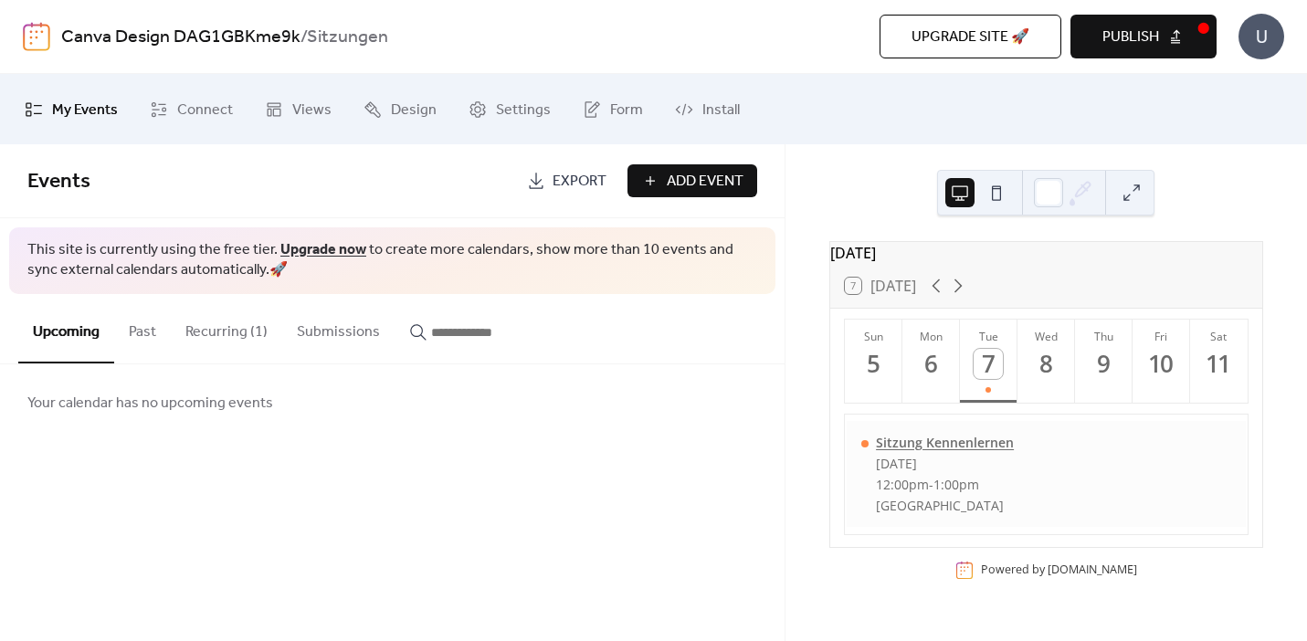
click at [966, 451] on div "Sitzung Kennenlernen" at bounding box center [945, 442] width 138 height 17
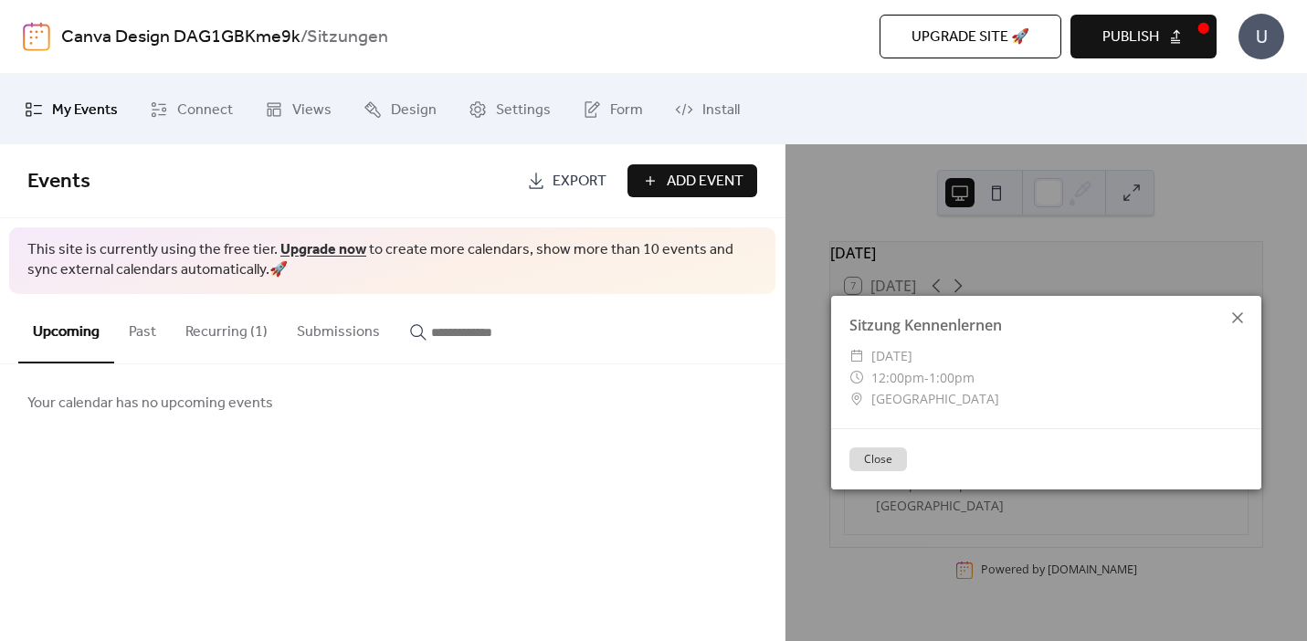
click at [1225, 322] on div at bounding box center [1238, 318] width 26 height 26
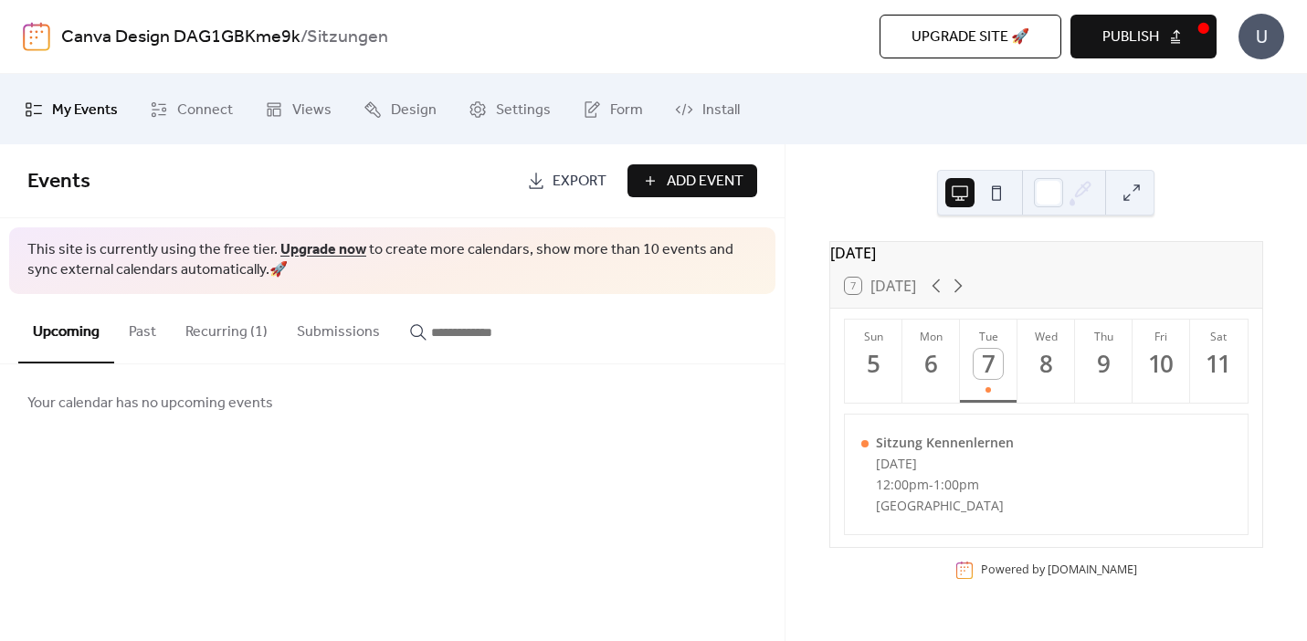
click at [242, 319] on button "Recurring (1)" at bounding box center [226, 328] width 111 height 68
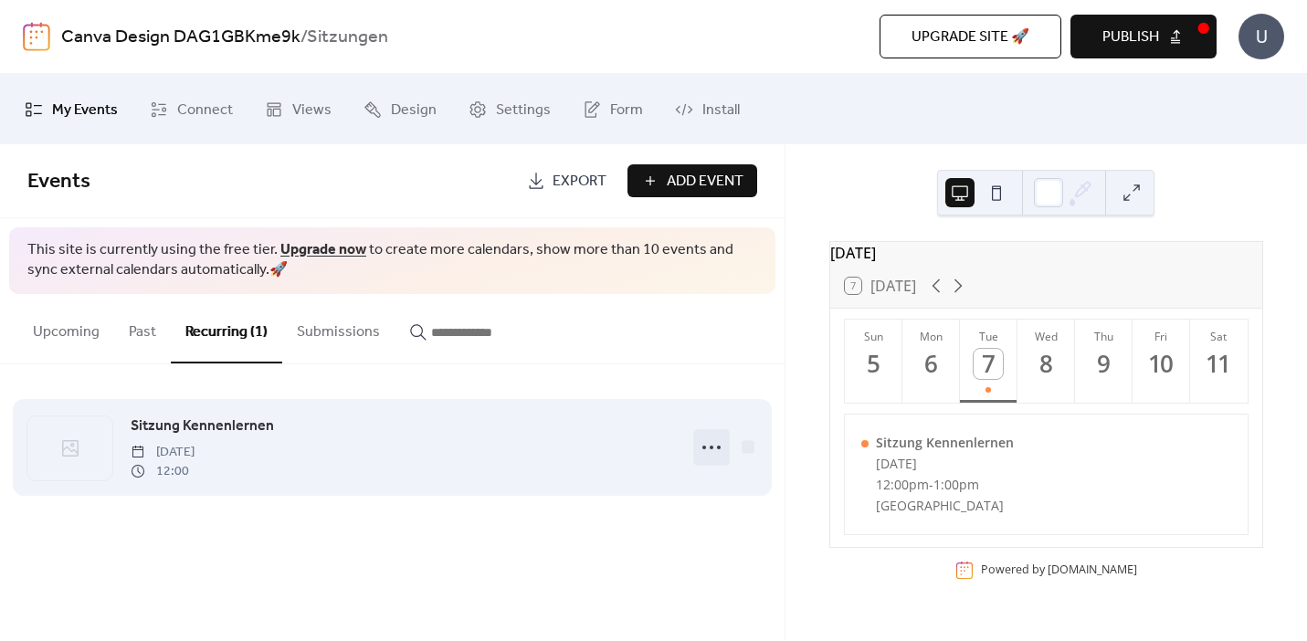
click at [699, 448] on icon at bounding box center [711, 447] width 29 height 29
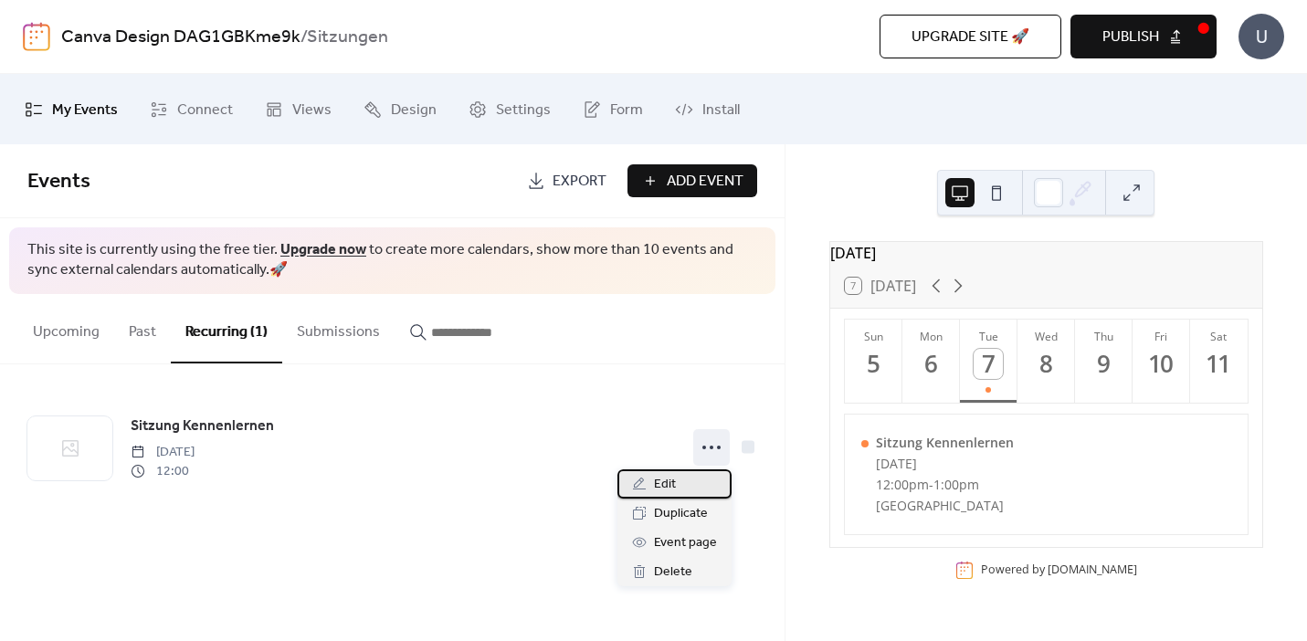
click at [683, 488] on div "Edit" at bounding box center [674, 483] width 114 height 29
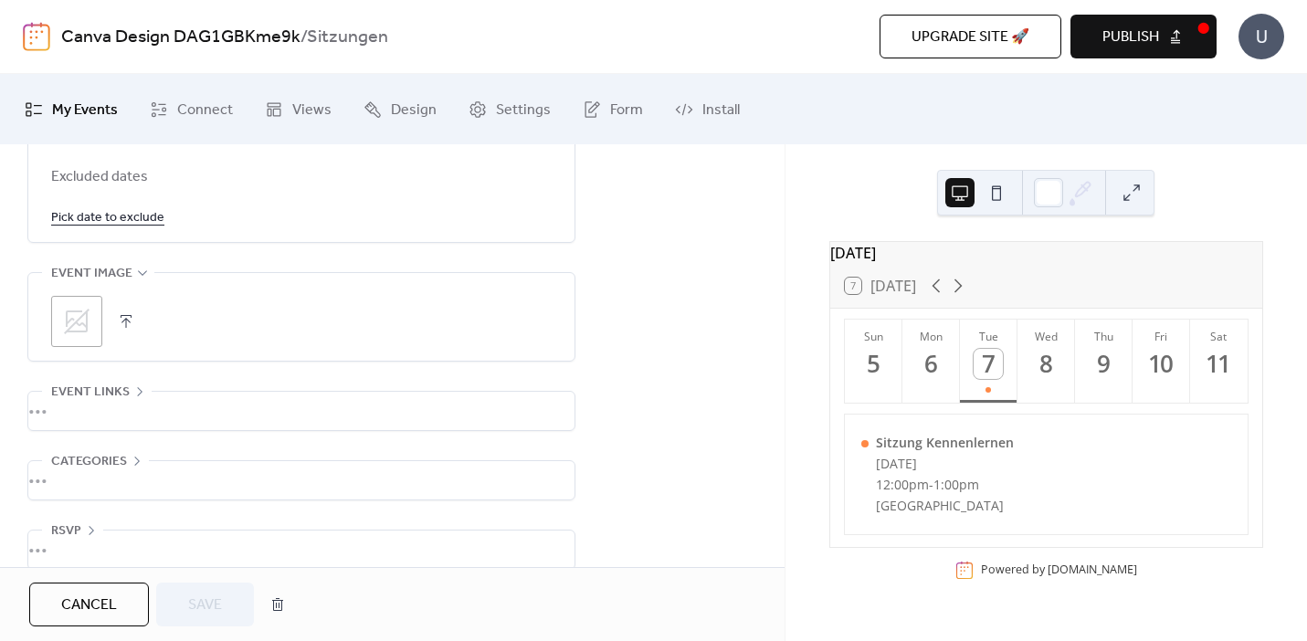
scroll to position [1199, 0]
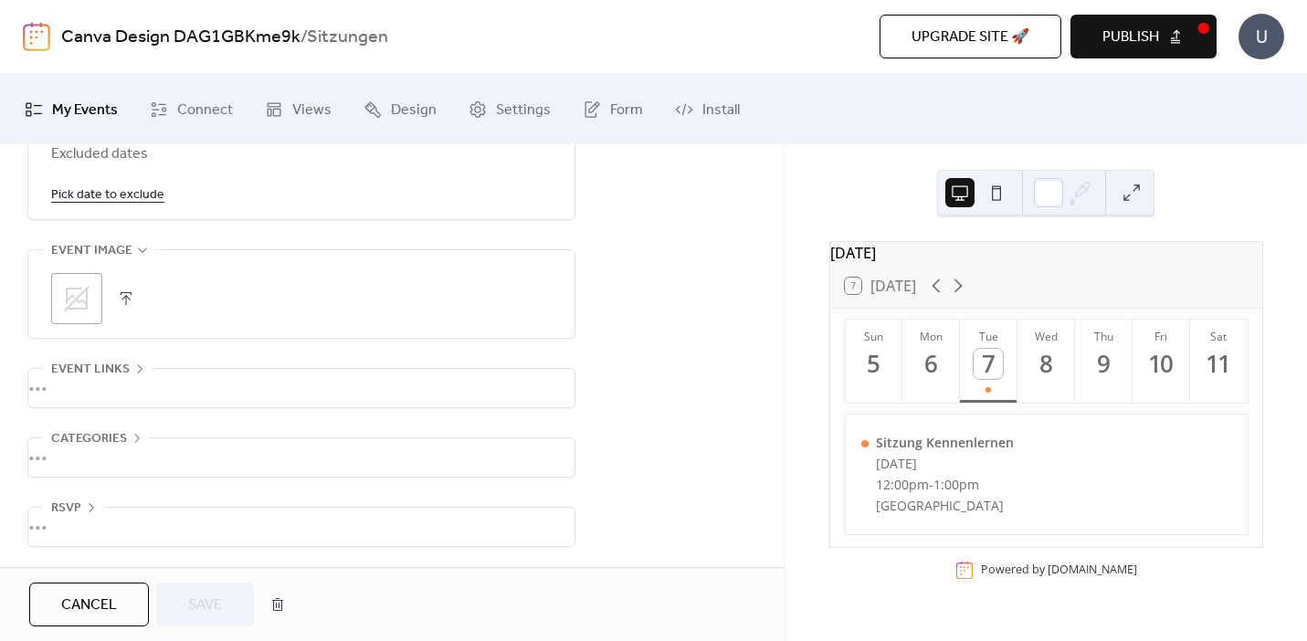
click at [122, 524] on div "•••" at bounding box center [301, 527] width 546 height 38
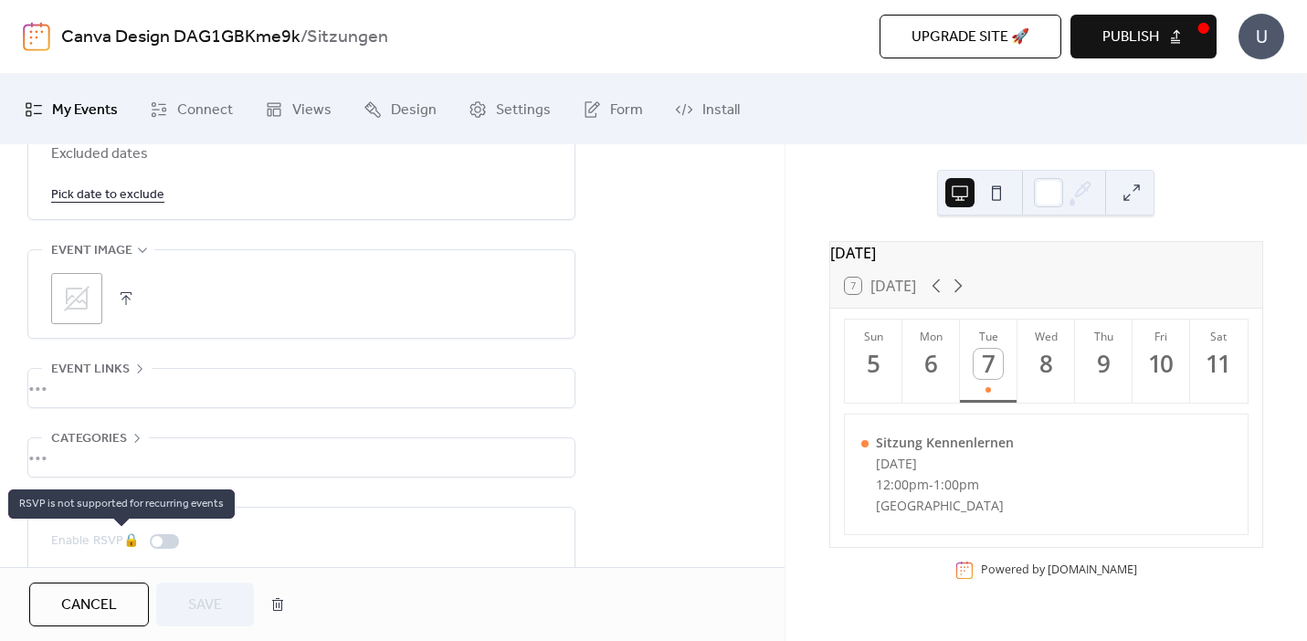
click at [169, 543] on div "Enable RSVP 🔒" at bounding box center [118, 542] width 135 height 22
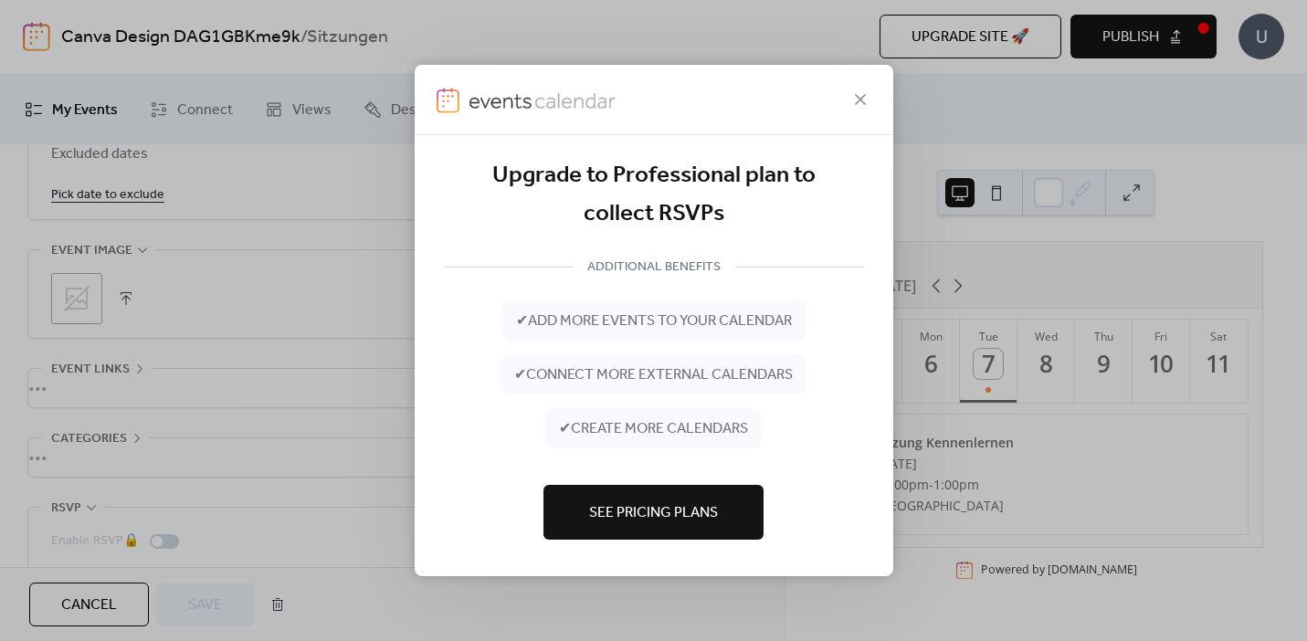
click at [673, 535] on button "See Pricing Plans" at bounding box center [653, 512] width 220 height 55
